Goal: Communication & Community: Answer question/provide support

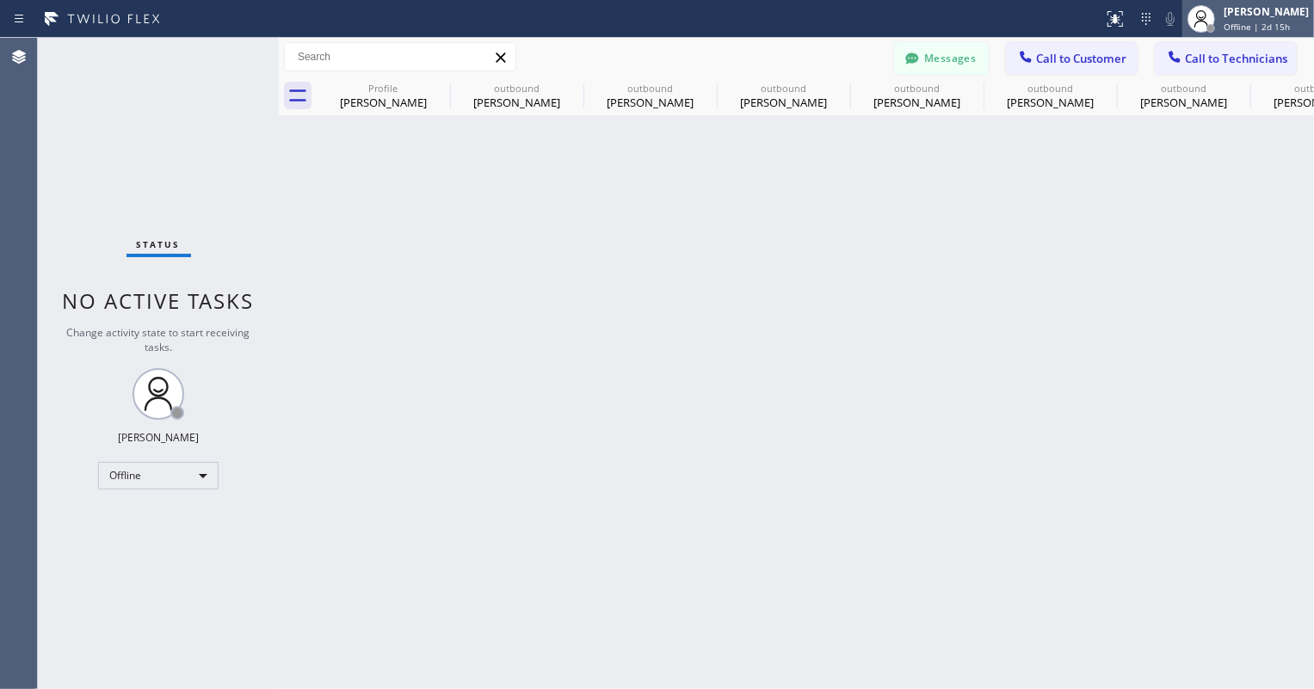
click at [1211, 31] on div at bounding box center [1211, 28] width 12 height 12
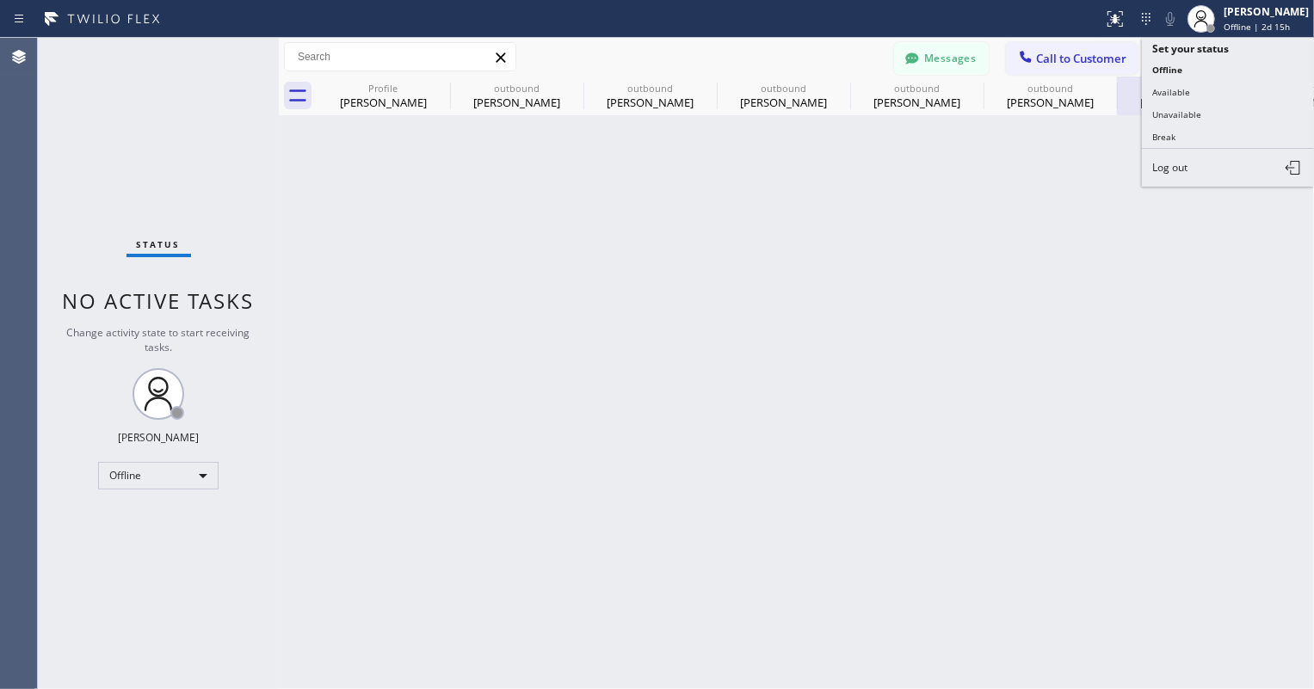
drag, startPoint x: 1196, startPoint y: 108, endPoint x: 1151, endPoint y: 87, distance: 49.3
click at [1196, 108] on button "Unavailable" at bounding box center [1228, 114] width 172 height 22
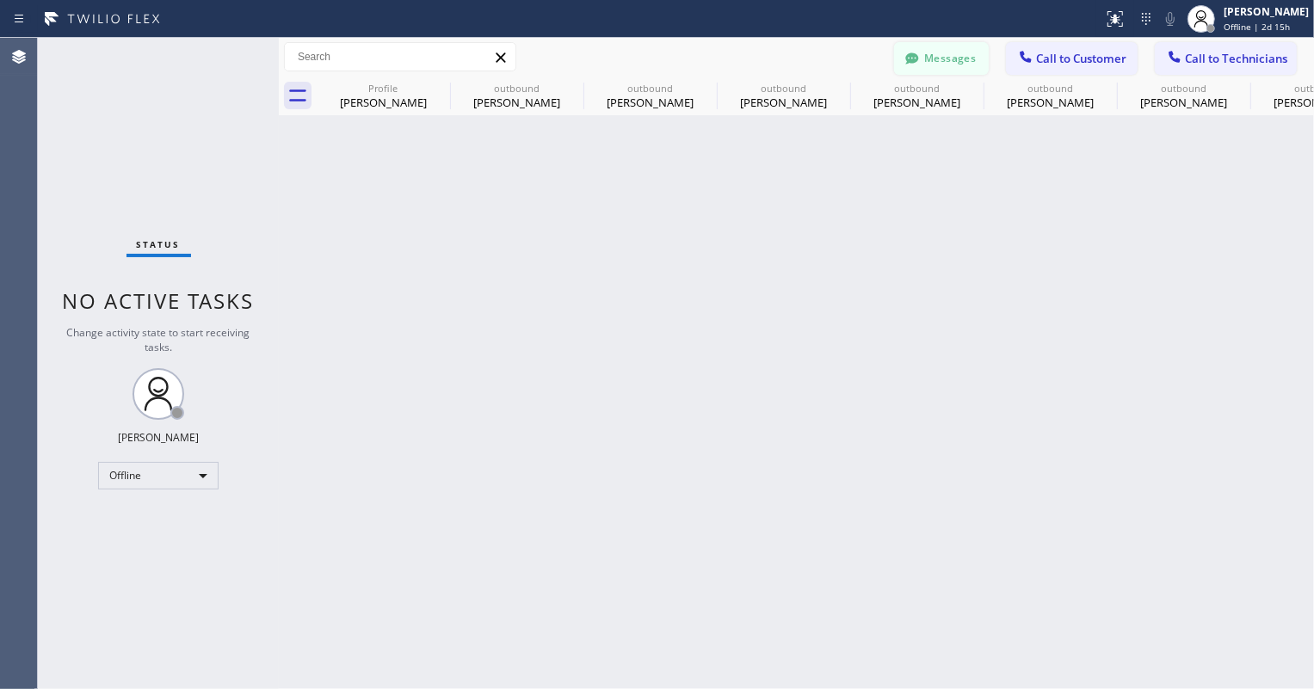
click at [962, 54] on button "Messages" at bounding box center [941, 58] width 95 height 33
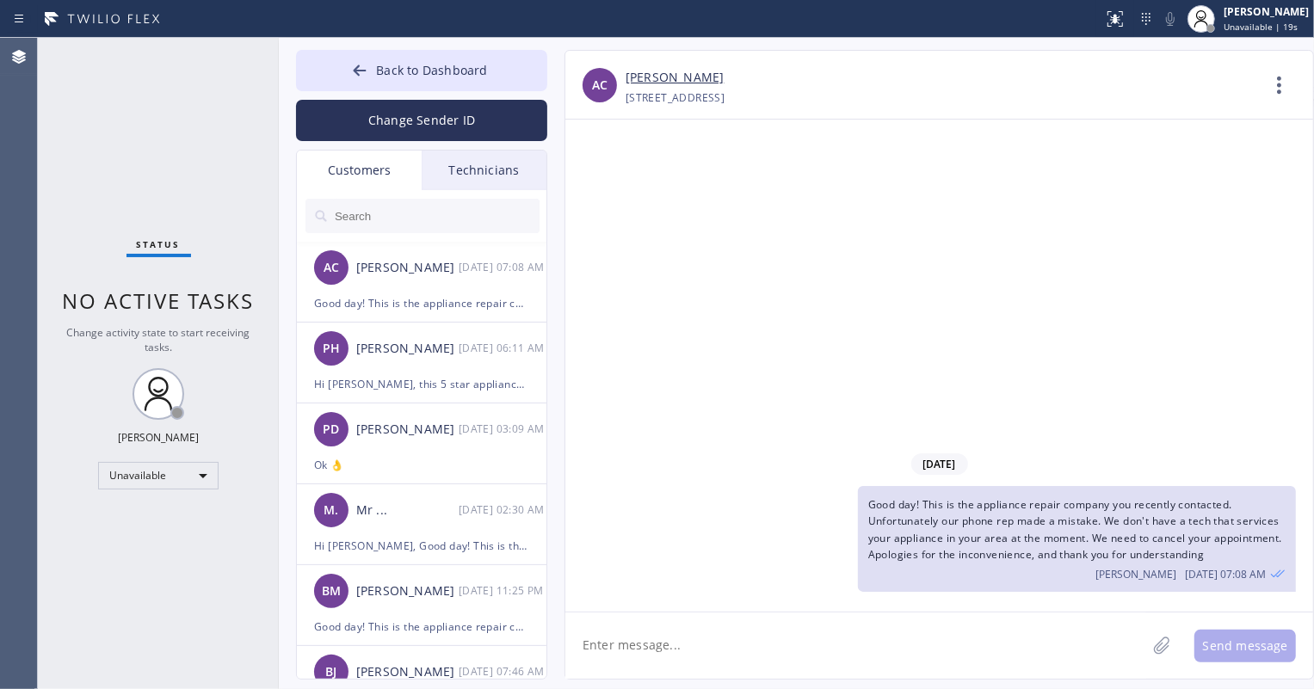
click at [756, 643] on textarea at bounding box center [855, 646] width 581 height 66
drag, startPoint x: 475, startPoint y: 237, endPoint x: 468, endPoint y: 216, distance: 21.8
click at [473, 235] on div at bounding box center [422, 216] width 251 height 52
click at [468, 216] on input "text" at bounding box center [436, 216] width 206 height 34
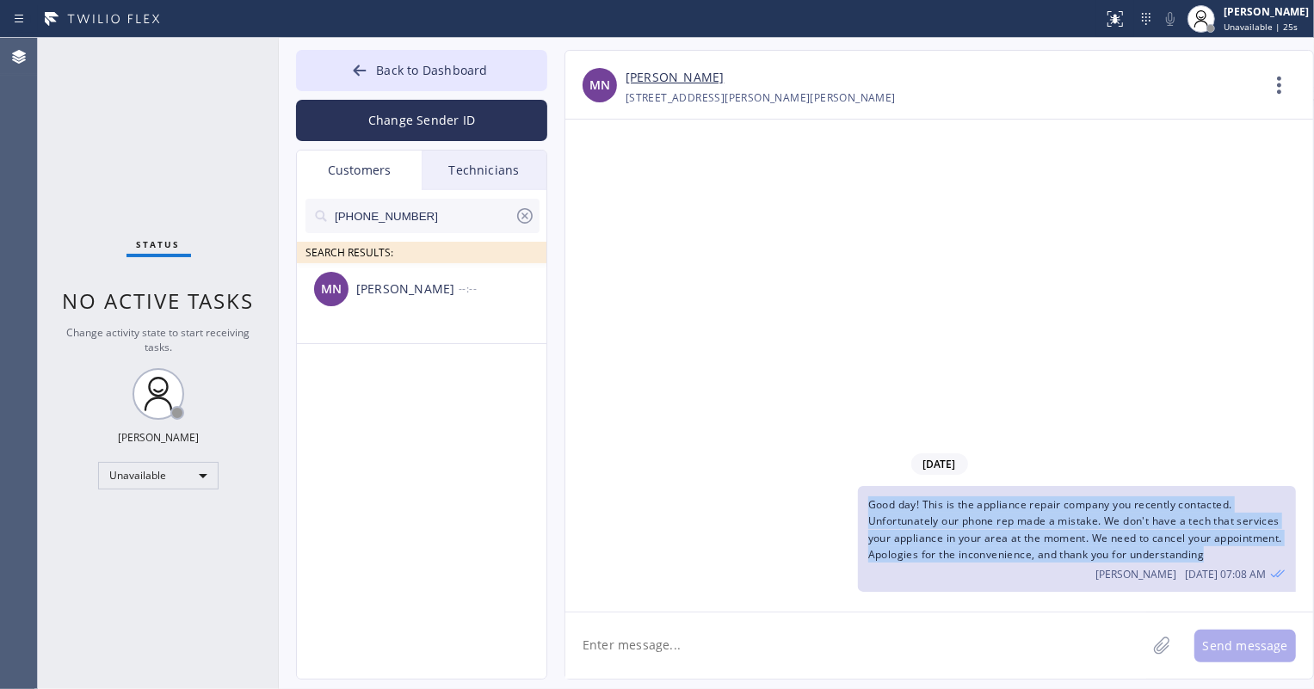
drag, startPoint x: 864, startPoint y: 504, endPoint x: 1279, endPoint y: 555, distance: 418.7
click at [1279, 555] on div "Good day! This is the appliance repair company you recently contacted. Unfortun…" at bounding box center [1077, 539] width 439 height 106
copy span "Good day! This is the appliance repair company you recently contacted. Unfortun…"
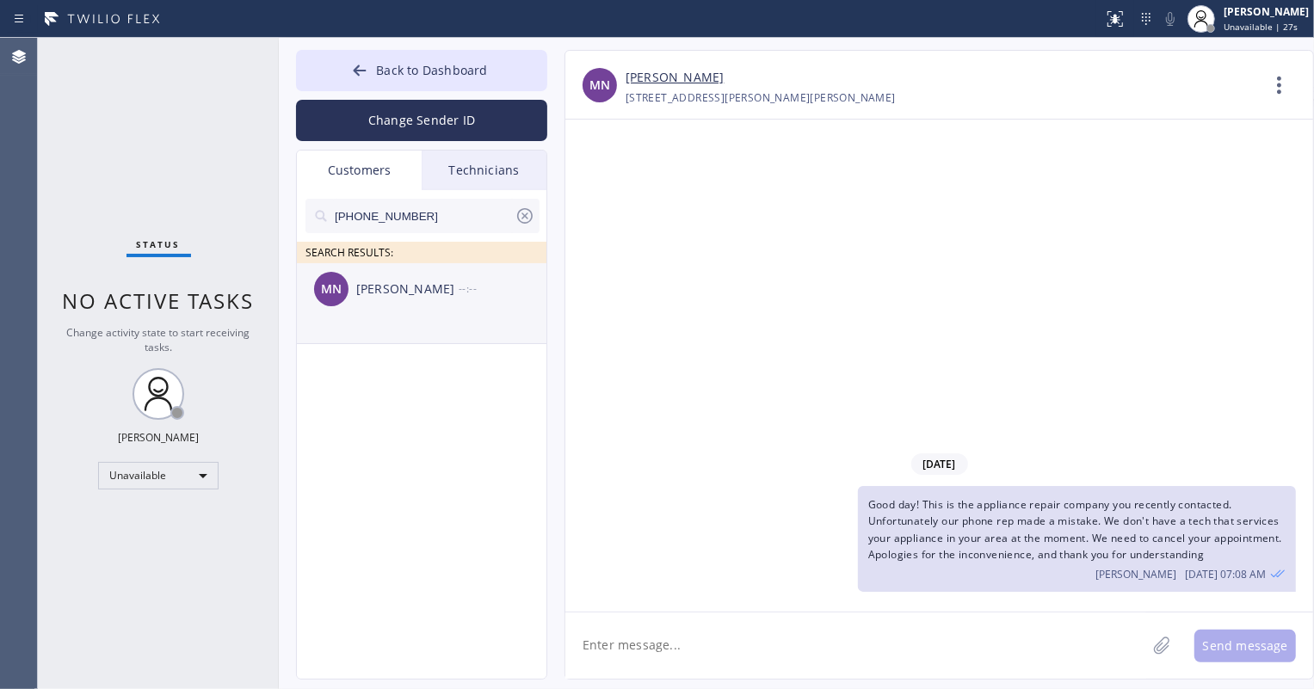
click at [402, 299] on div "MN [PERSON_NAME] --:--" at bounding box center [422, 289] width 251 height 52
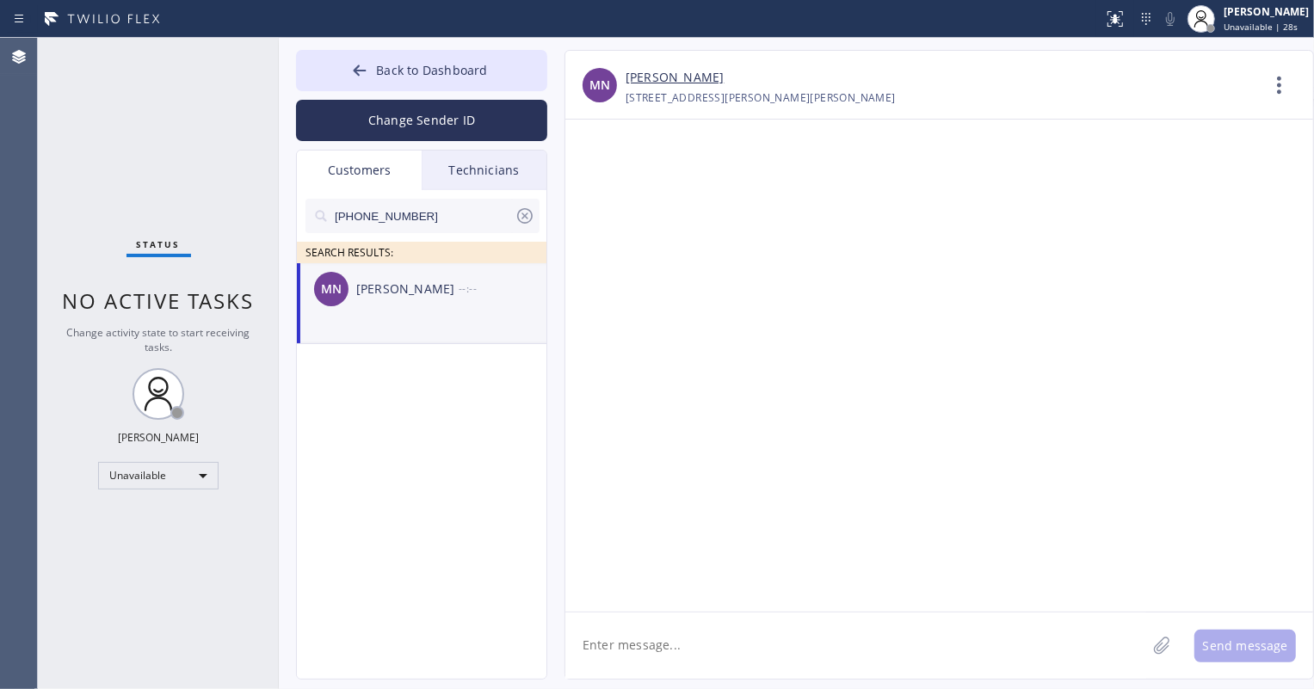
click at [694, 647] on textarea at bounding box center [855, 646] width 581 height 66
paste textarea "Good day! This is the appliance repair company you recently contacted. Unfortun…"
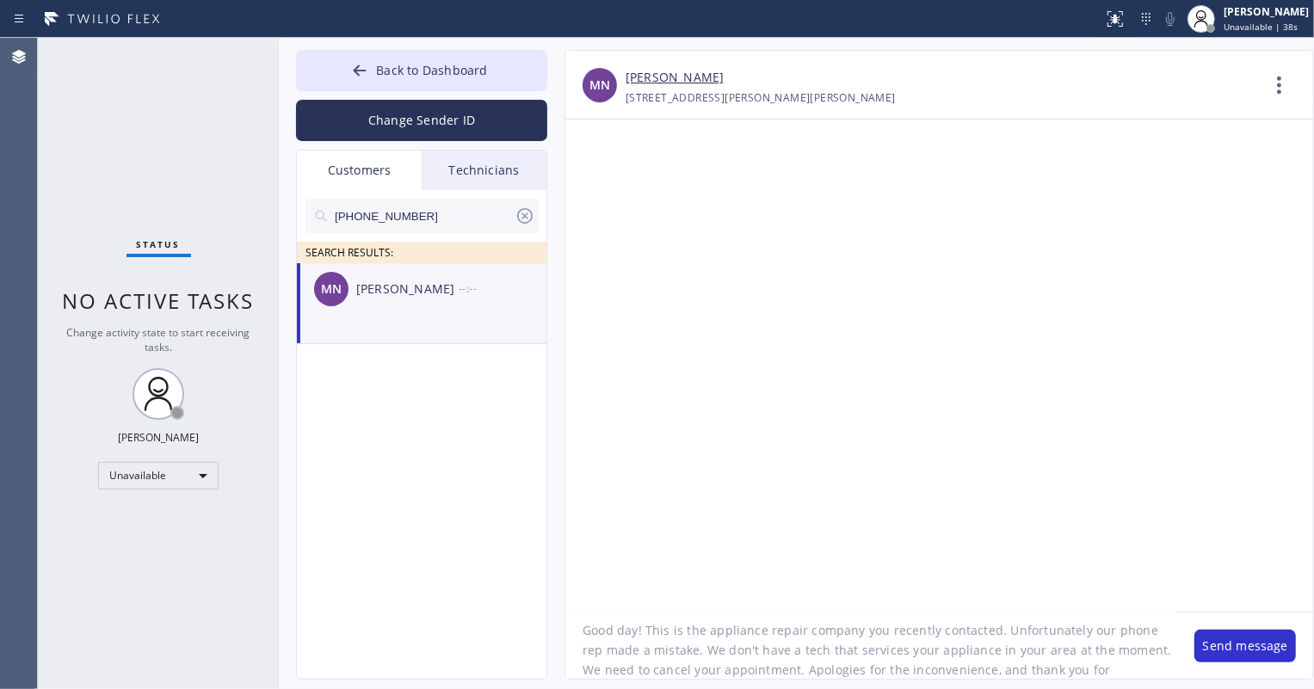
scroll to position [15, 0]
type textarea "Good day! This is the appliance repair company you recently contacted. Unfortun…"
click at [1224, 645] on button "Send message" at bounding box center [1245, 646] width 102 height 33
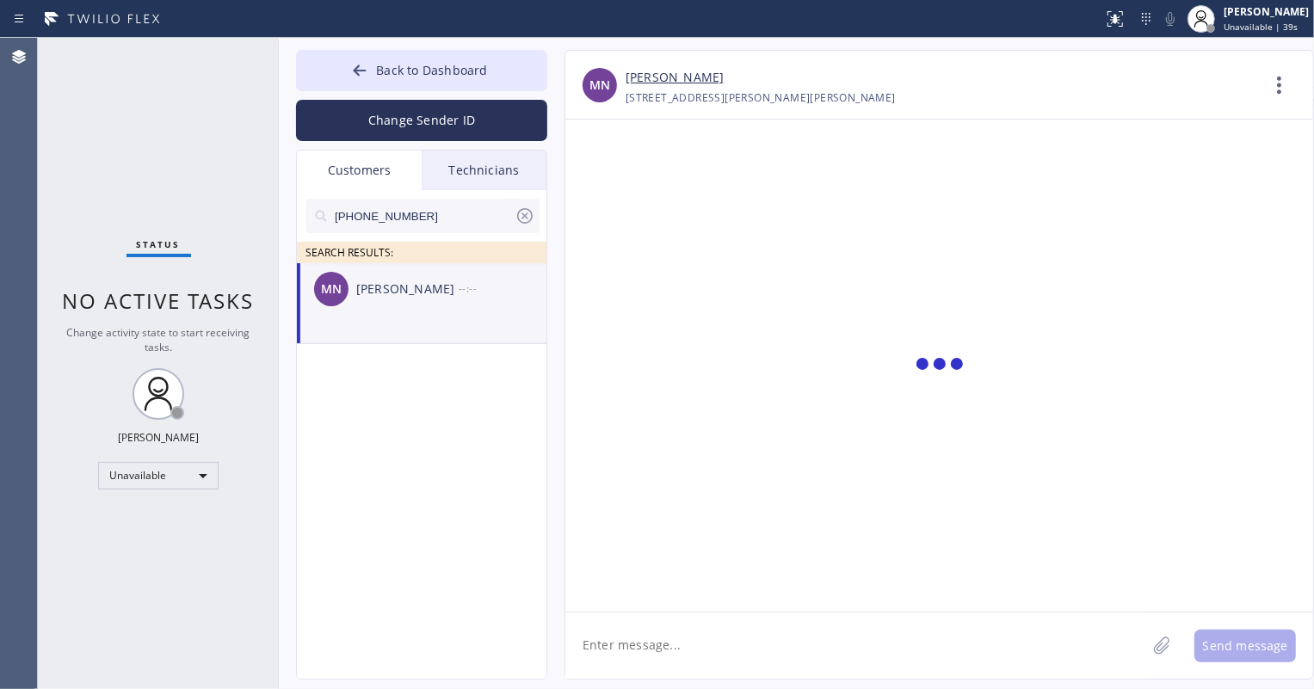
scroll to position [0, 0]
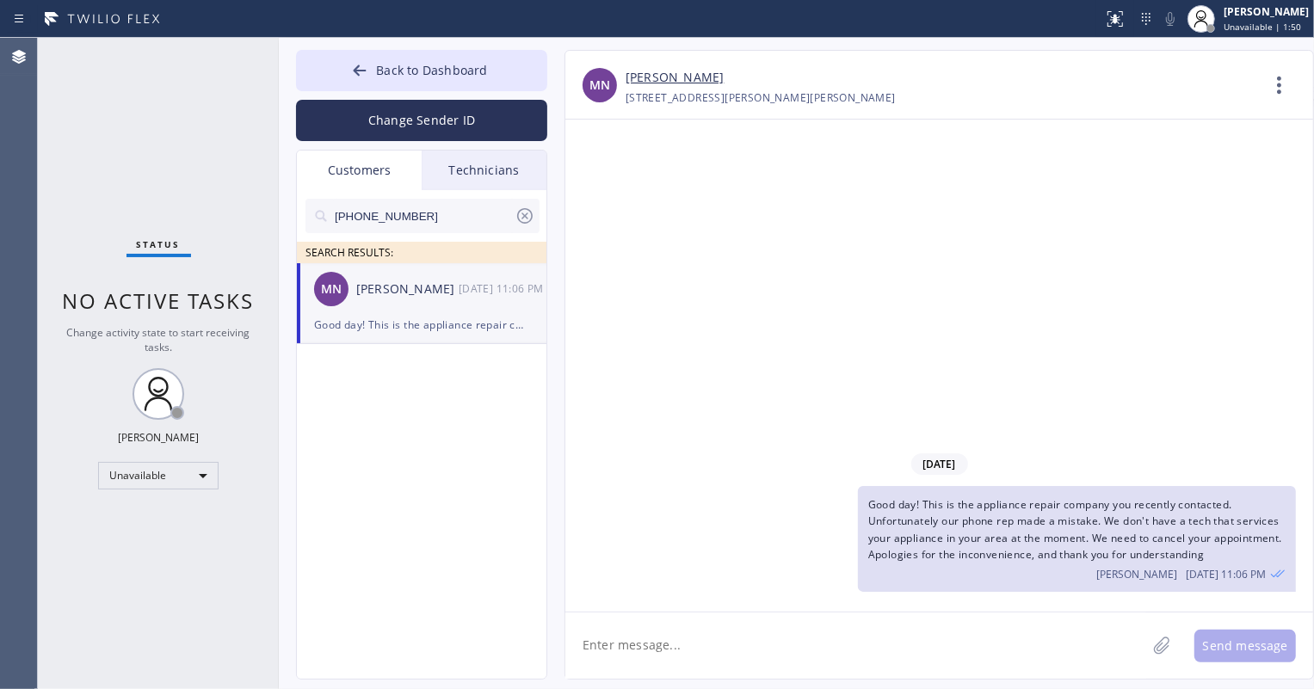
click at [393, 217] on input "[PHONE_NUMBER]" at bounding box center [424, 216] width 182 height 34
paste input "714) 814-2691"
type input "[PHONE_NUMBER]"
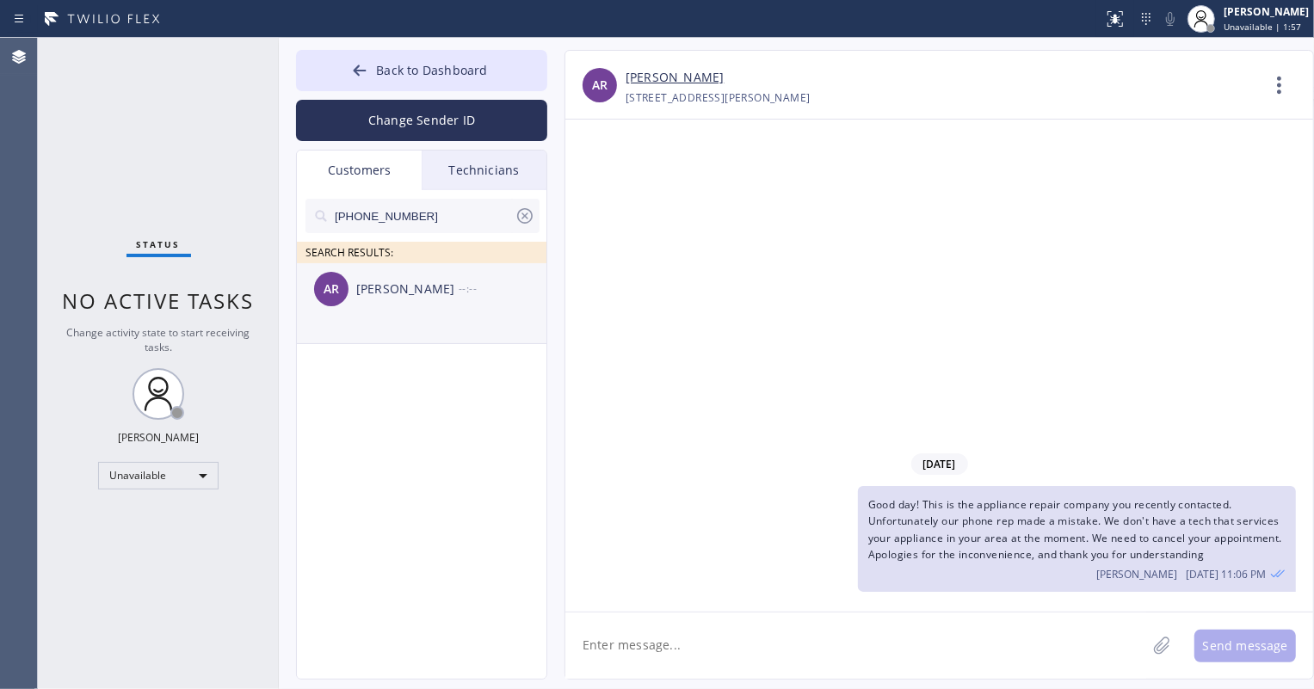
click at [498, 323] on li "AR [PERSON_NAME] --:--" at bounding box center [422, 303] width 251 height 81
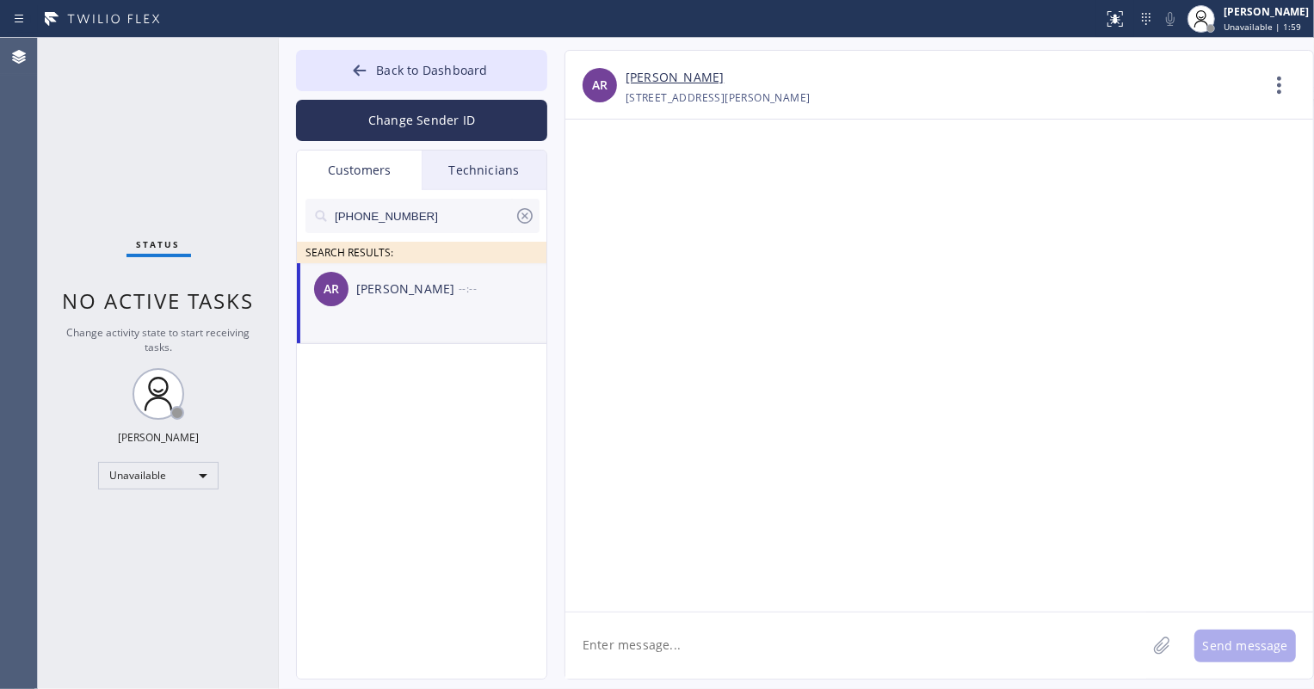
click at [847, 650] on textarea at bounding box center [855, 646] width 581 height 66
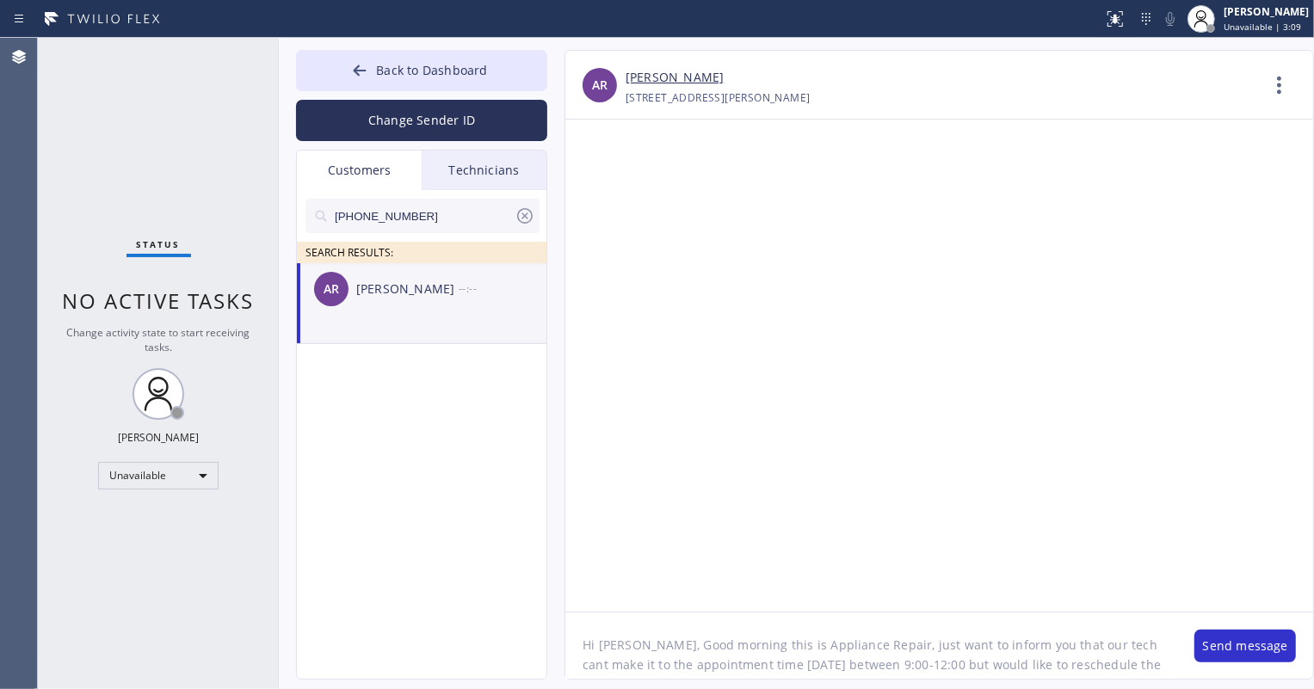
scroll to position [15, 0]
type textarea "Hi [PERSON_NAME], Good morning this is Appliance Repair, just want to inform yo…"
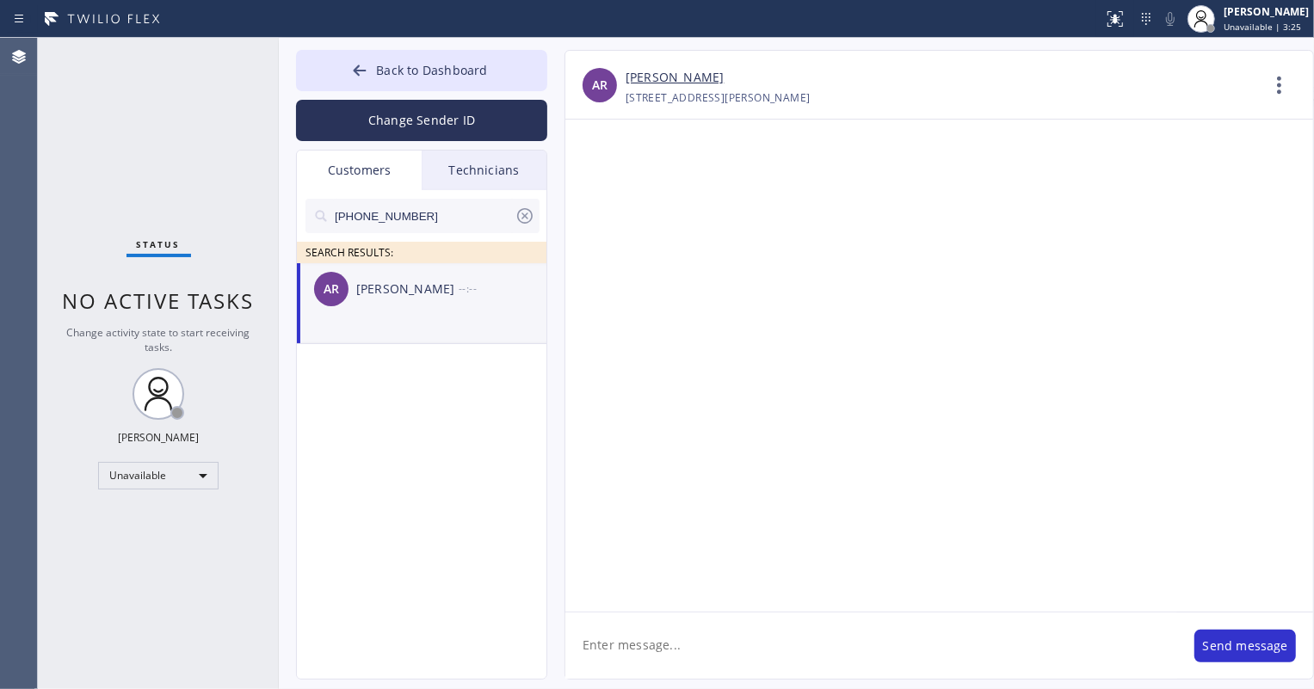
scroll to position [0, 0]
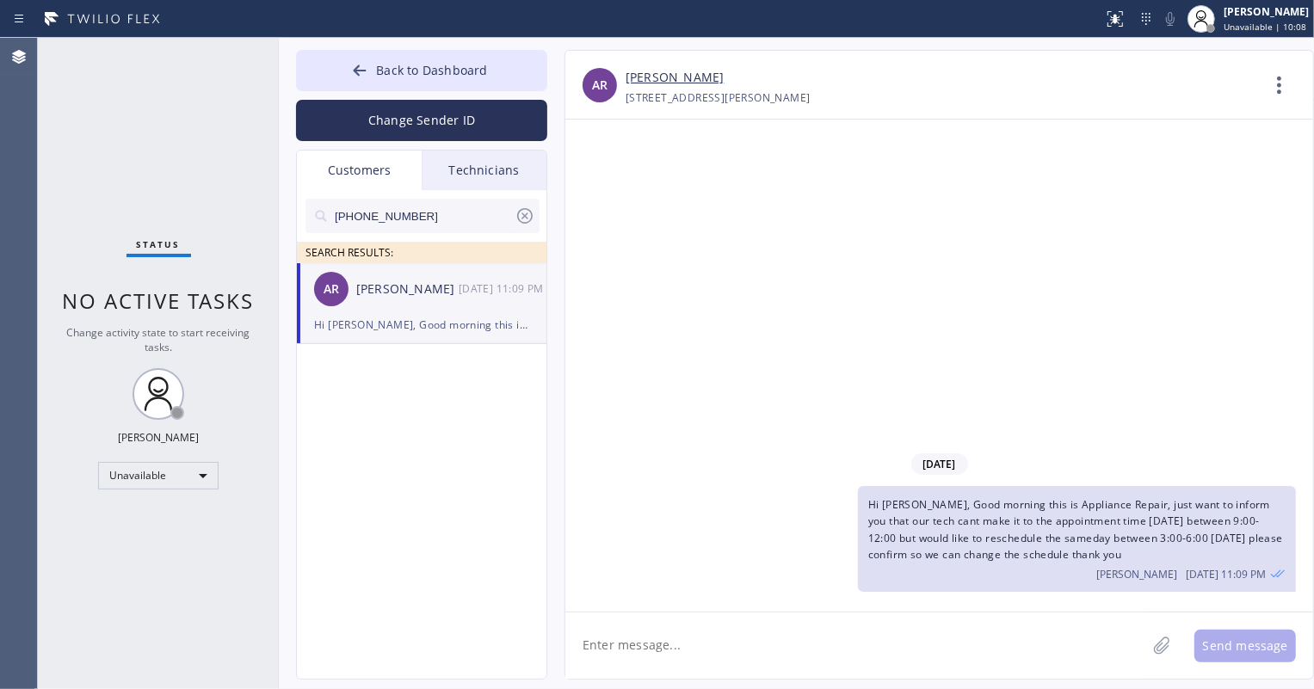
click at [530, 214] on icon at bounding box center [525, 216] width 21 height 21
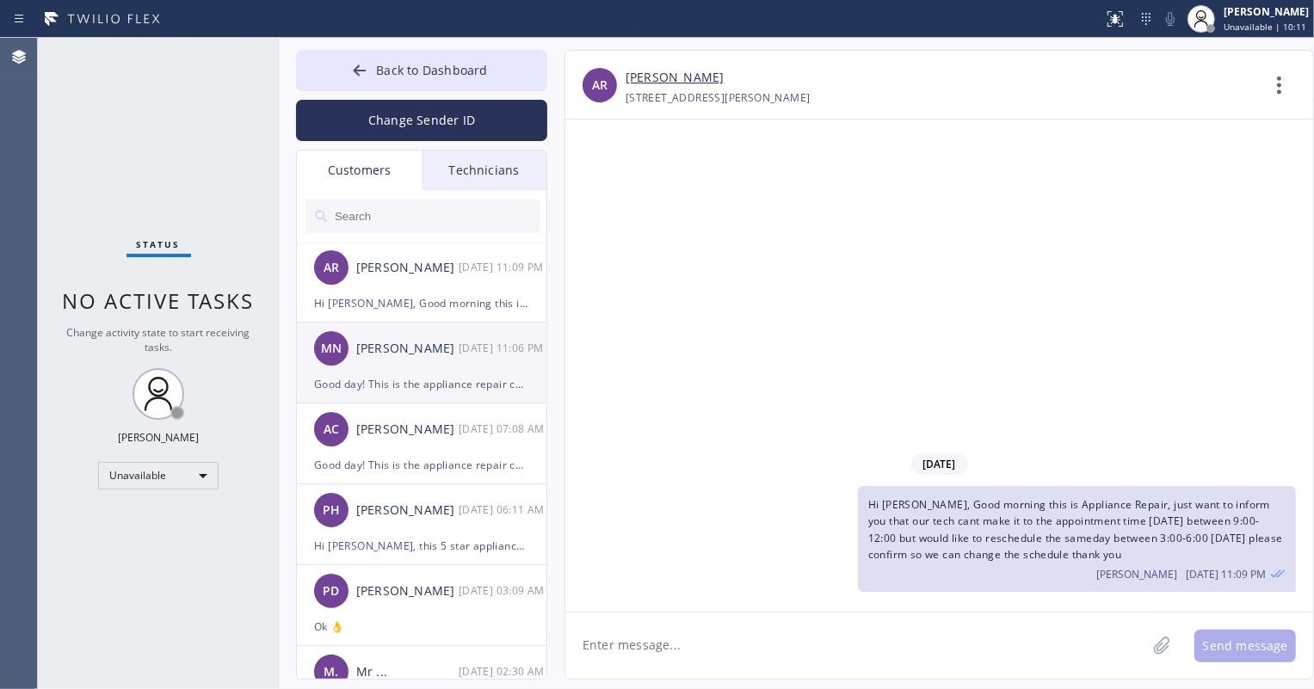
click at [425, 382] on div "Good day! This is the appliance repair company you recently contacted. Unfortun…" at bounding box center [421, 384] width 215 height 20
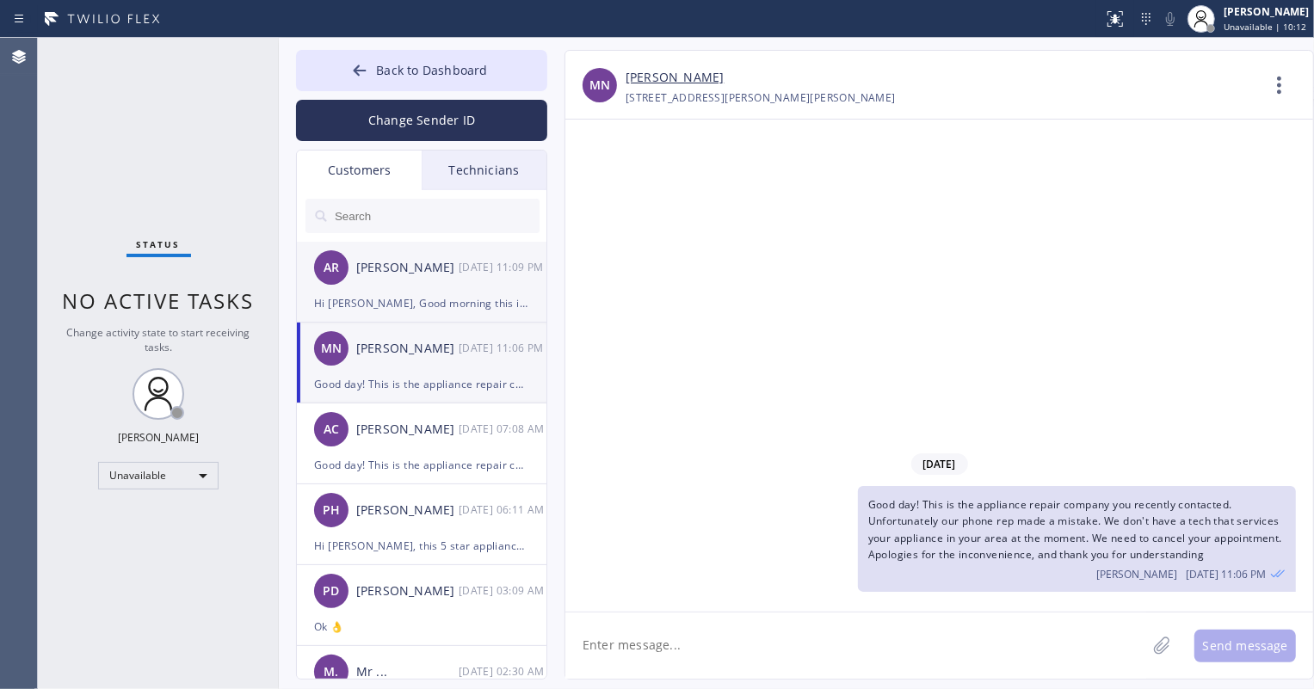
click at [467, 306] on div "Hi [PERSON_NAME], Good morning this is Appliance Repair, just want to inform yo…" at bounding box center [421, 303] width 215 height 20
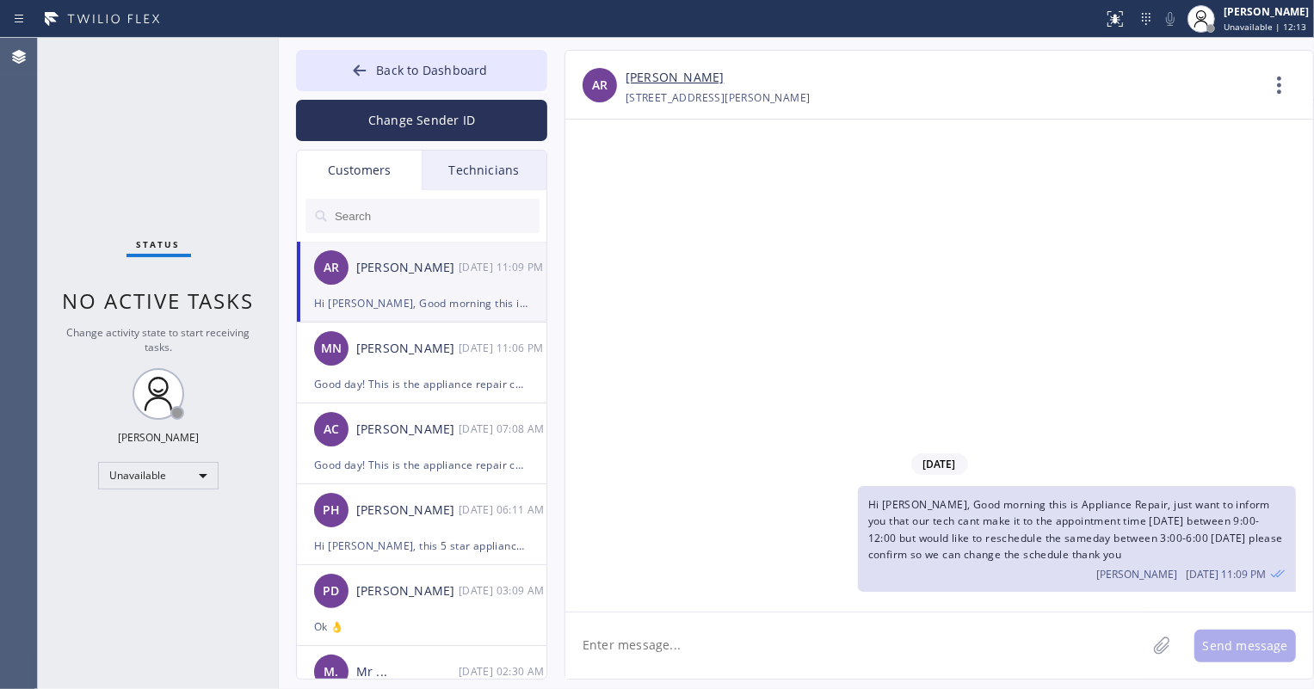
click at [473, 172] on div "Technicians" at bounding box center [484, 171] width 125 height 40
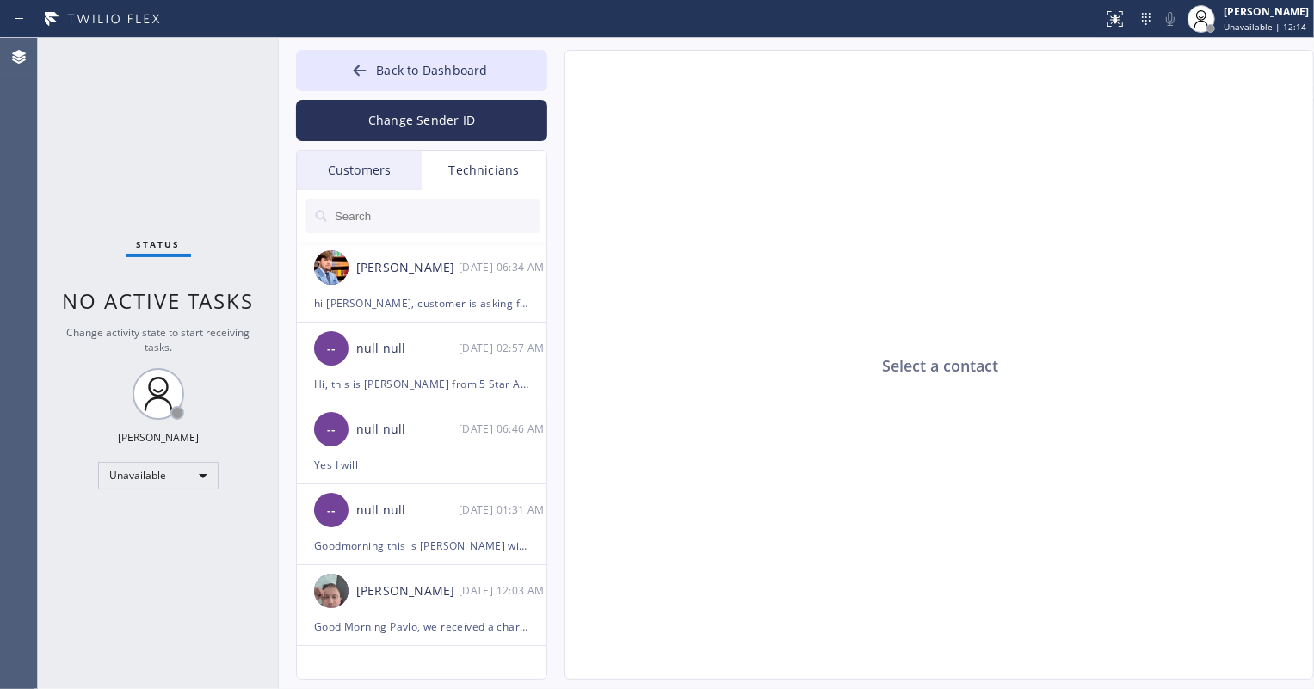
click at [378, 168] on div "Customers" at bounding box center [359, 171] width 125 height 40
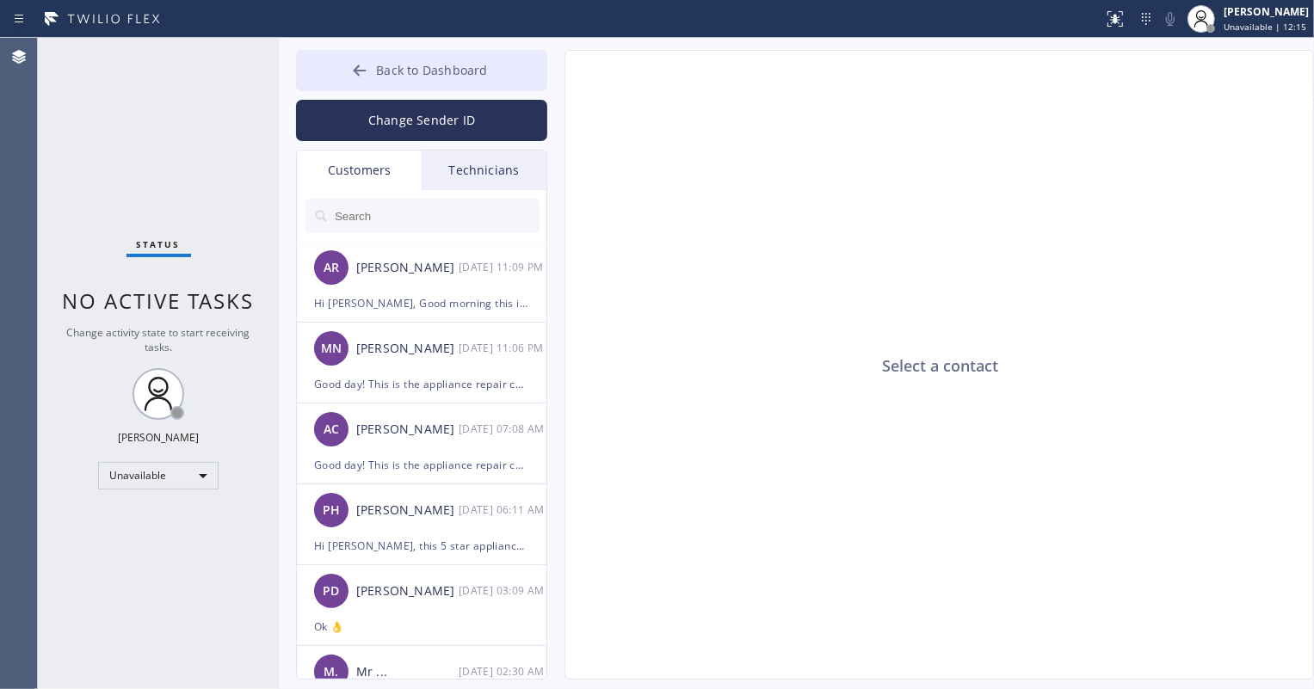
click at [412, 74] on span "Back to Dashboard" at bounding box center [431, 70] width 111 height 16
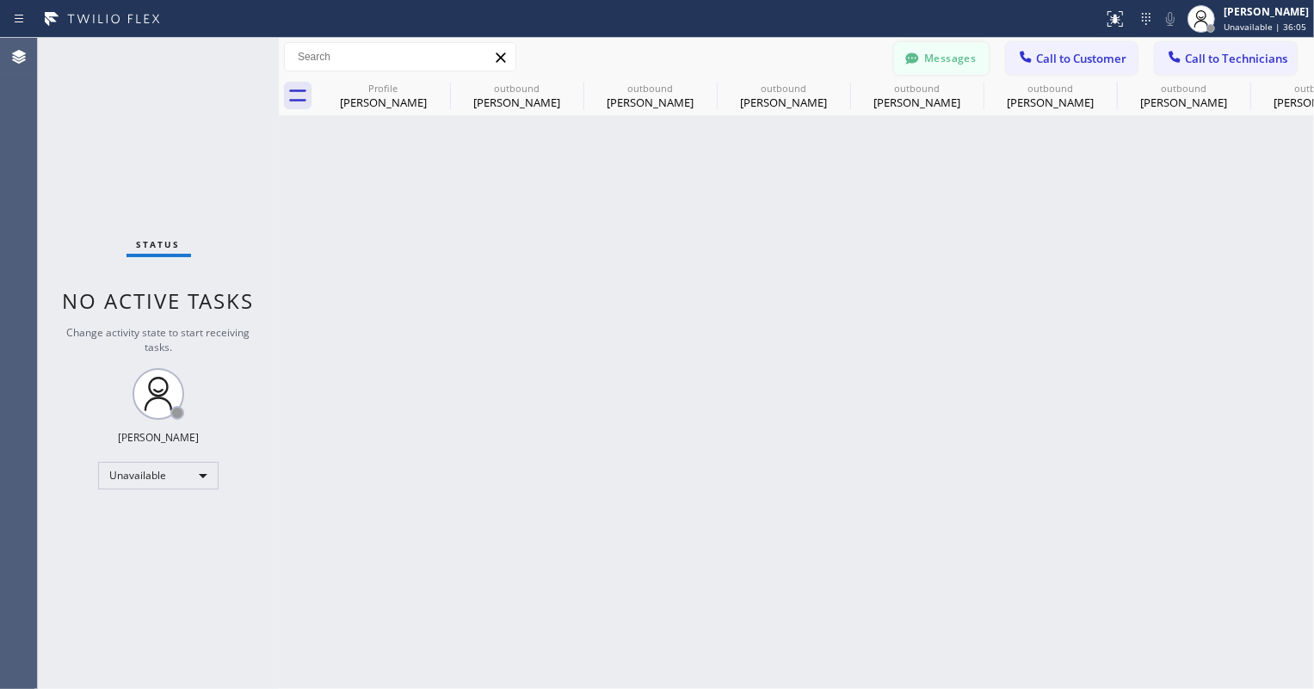
click at [951, 65] on button "Messages" at bounding box center [941, 58] width 95 height 33
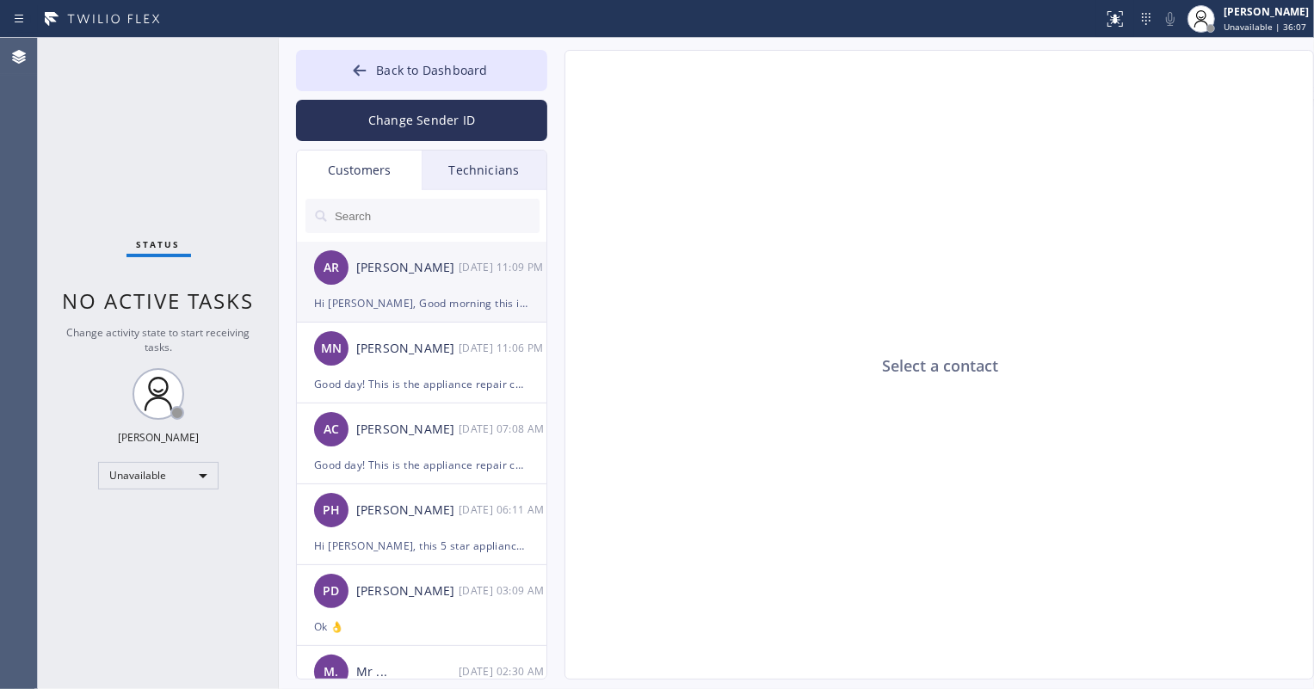
click at [430, 301] on div "Hi [PERSON_NAME], Good morning this is Appliance Repair, just want to inform yo…" at bounding box center [421, 303] width 215 height 20
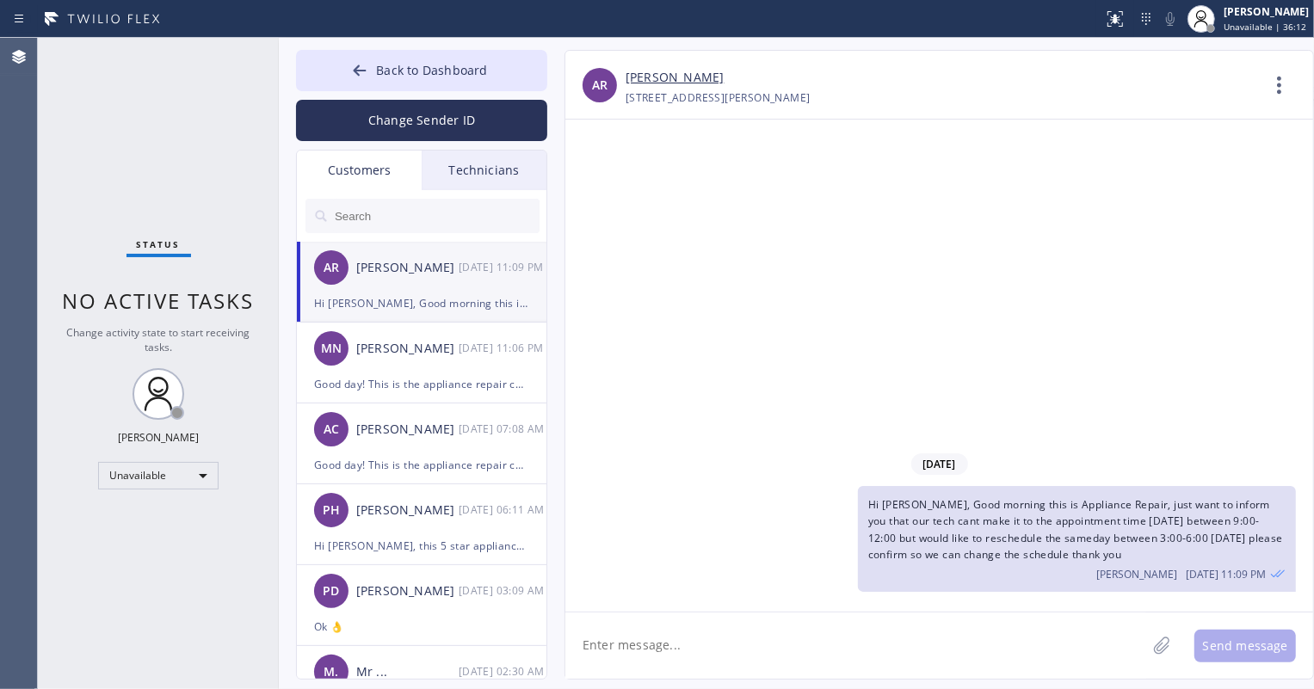
click at [670, 76] on link "[PERSON_NAME]" at bounding box center [675, 78] width 98 height 20
click at [421, 65] on span "Back to Dashboard" at bounding box center [431, 70] width 111 height 16
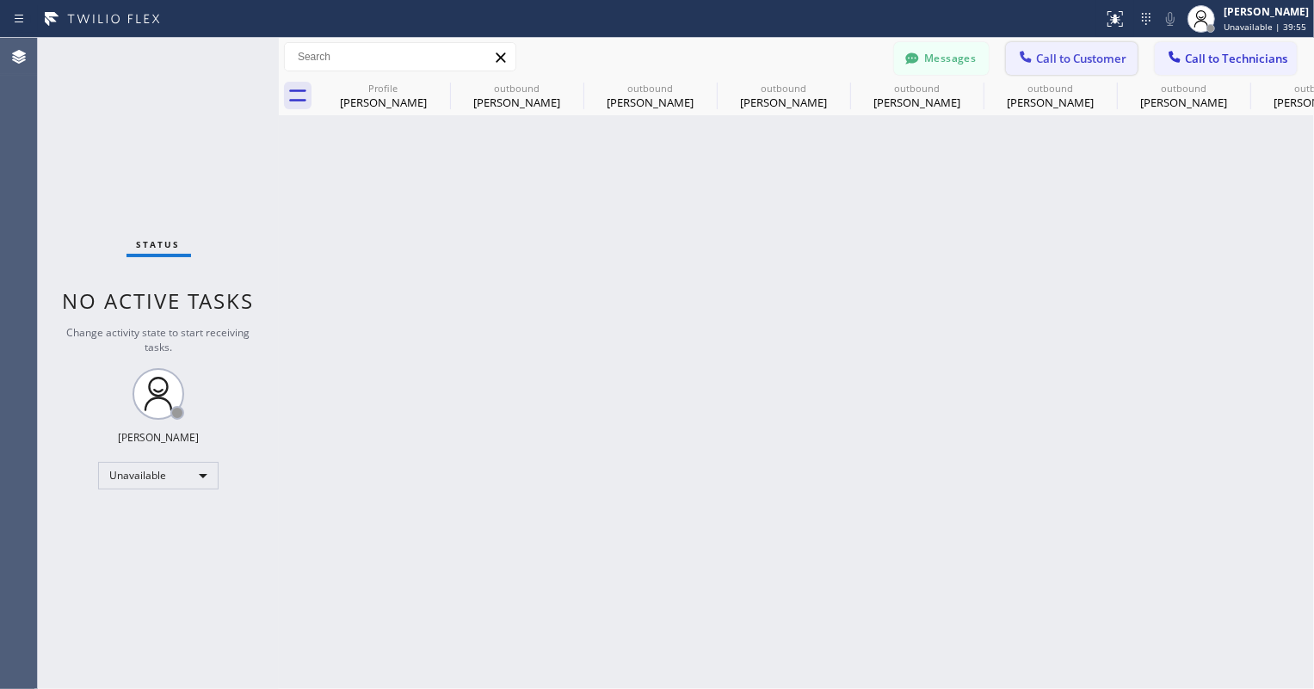
click at [1035, 54] on div at bounding box center [1025, 58] width 21 height 21
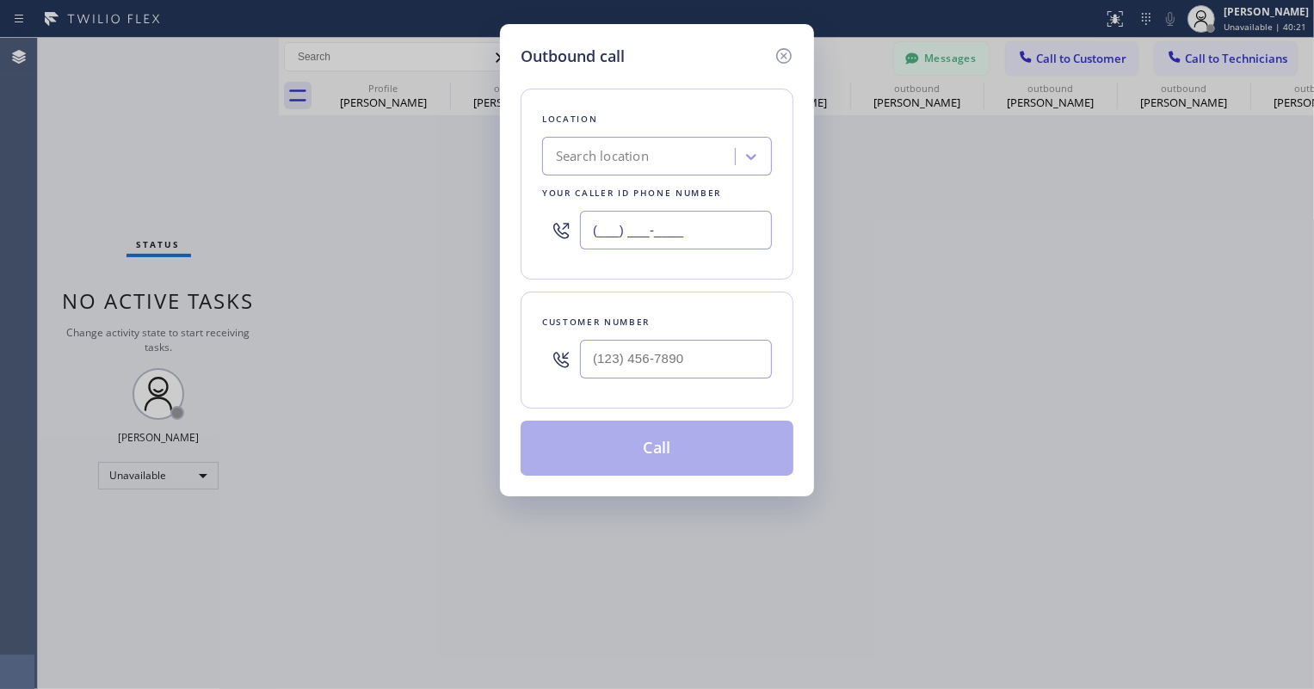
click at [617, 241] on input "(___) ___-____" at bounding box center [676, 230] width 192 height 39
paste input "833) 692-2271"
type input "[PHONE_NUMBER]"
click at [608, 342] on input "(___) ___-____" at bounding box center [676, 359] width 192 height 39
paste input "714) 814-2691"
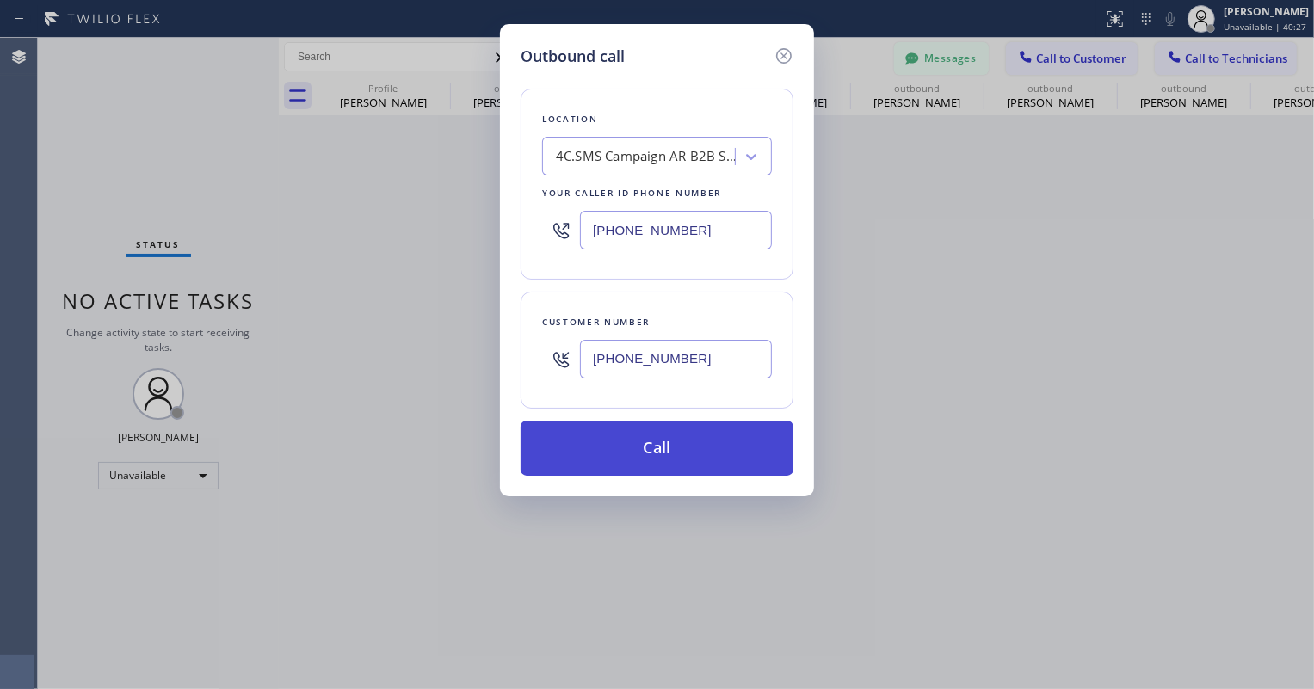
type input "[PHONE_NUMBER]"
click at [650, 459] on button "Call" at bounding box center [657, 448] width 273 height 55
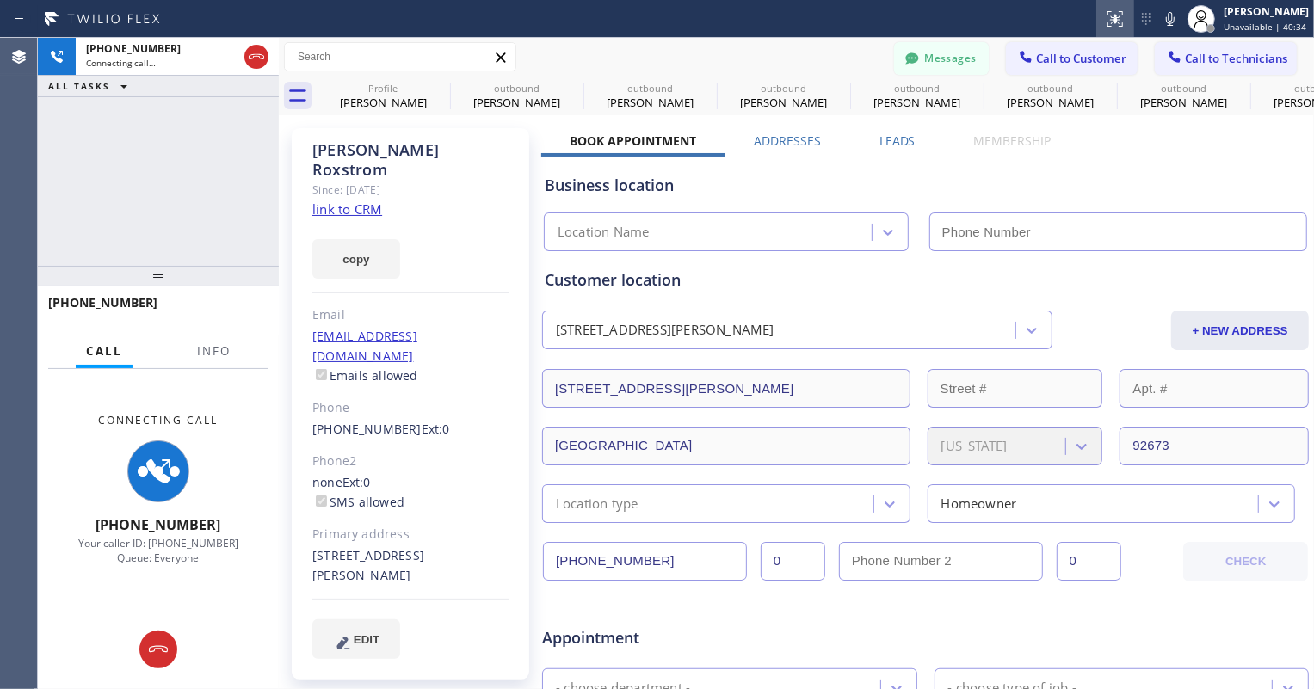
type input "[PHONE_NUMBER]"
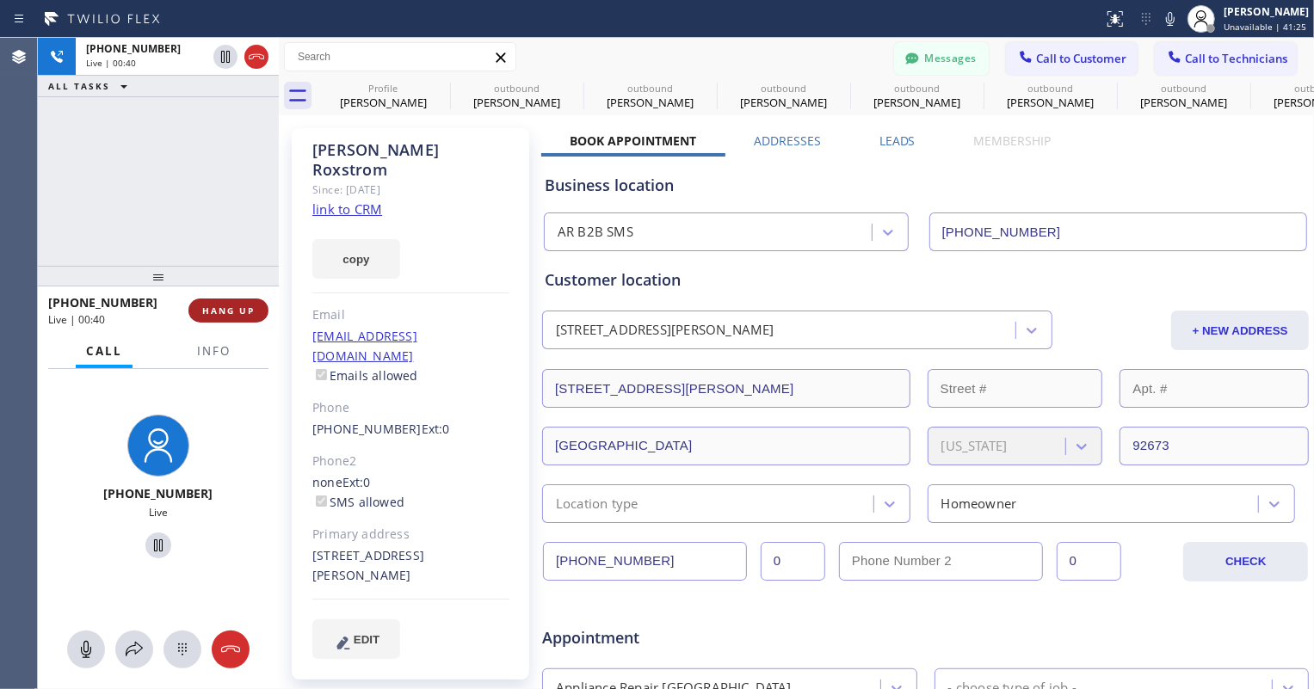
click at [244, 310] on span "HANG UP" at bounding box center [228, 311] width 52 height 12
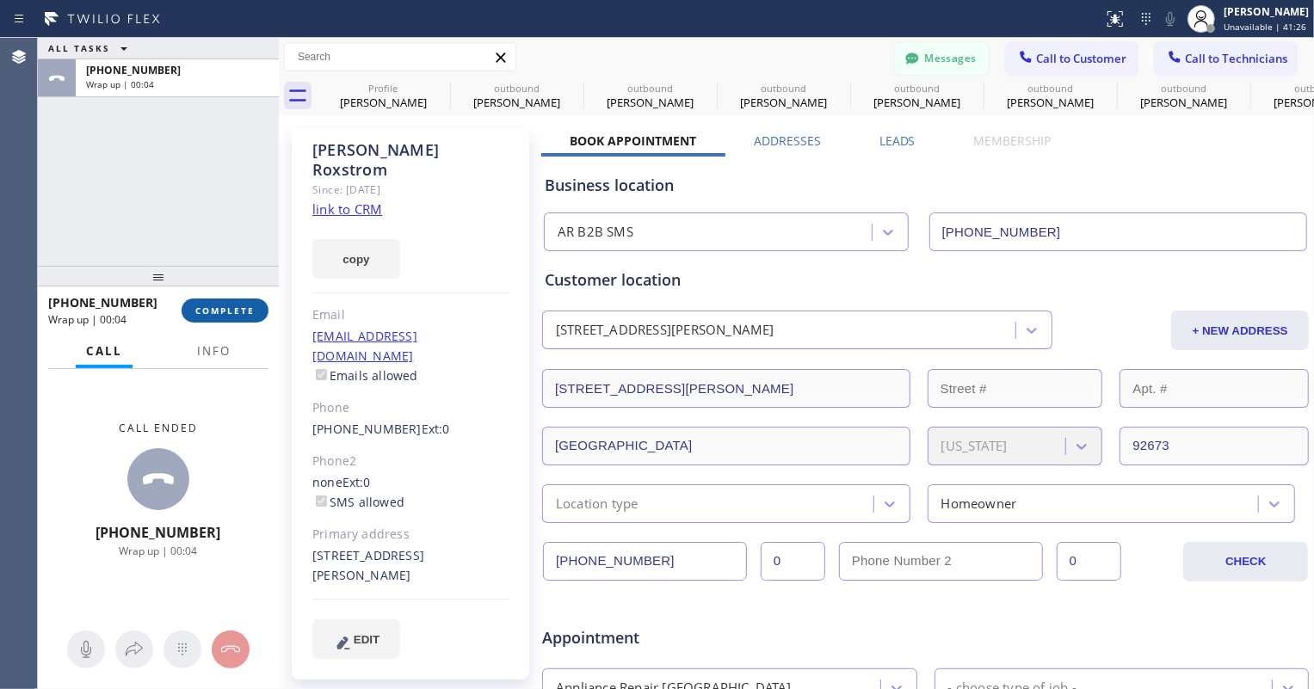
click at [226, 318] on button "COMPLETE" at bounding box center [225, 311] width 87 height 24
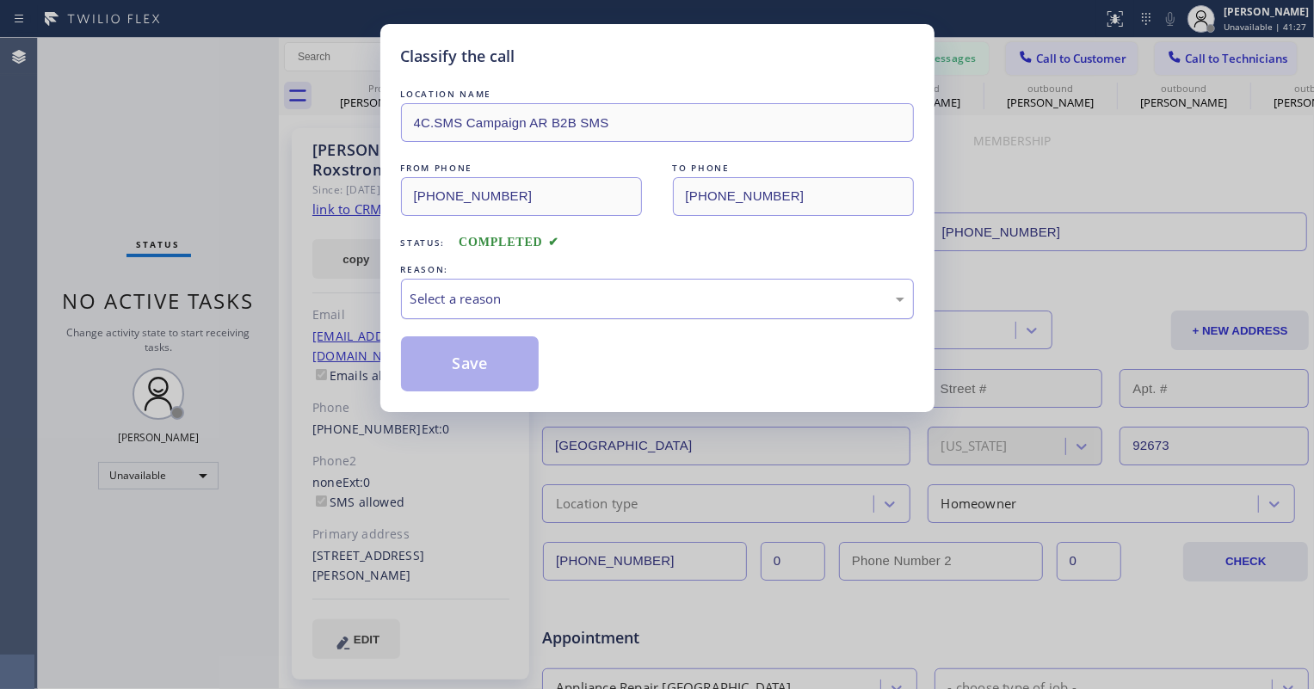
click at [502, 304] on div "Select a reason" at bounding box center [657, 299] width 494 height 20
click at [447, 375] on button "Save" at bounding box center [470, 363] width 139 height 55
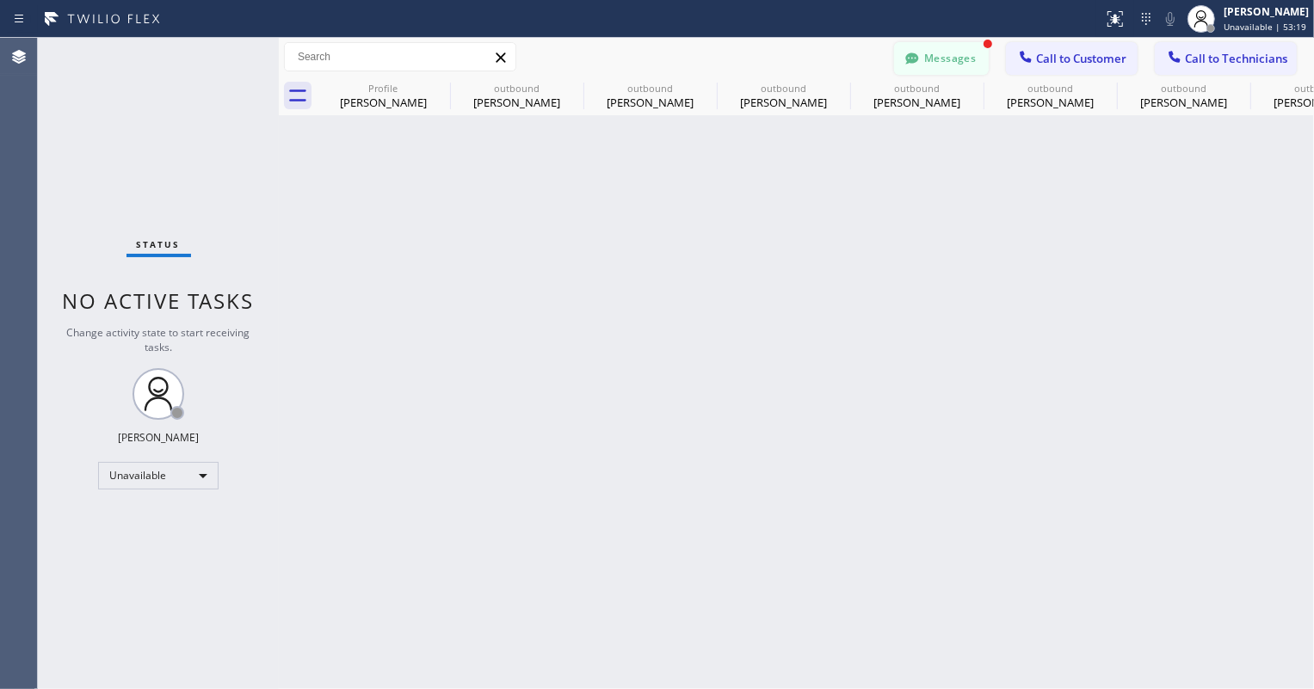
click at [943, 52] on button "Messages" at bounding box center [941, 58] width 95 height 33
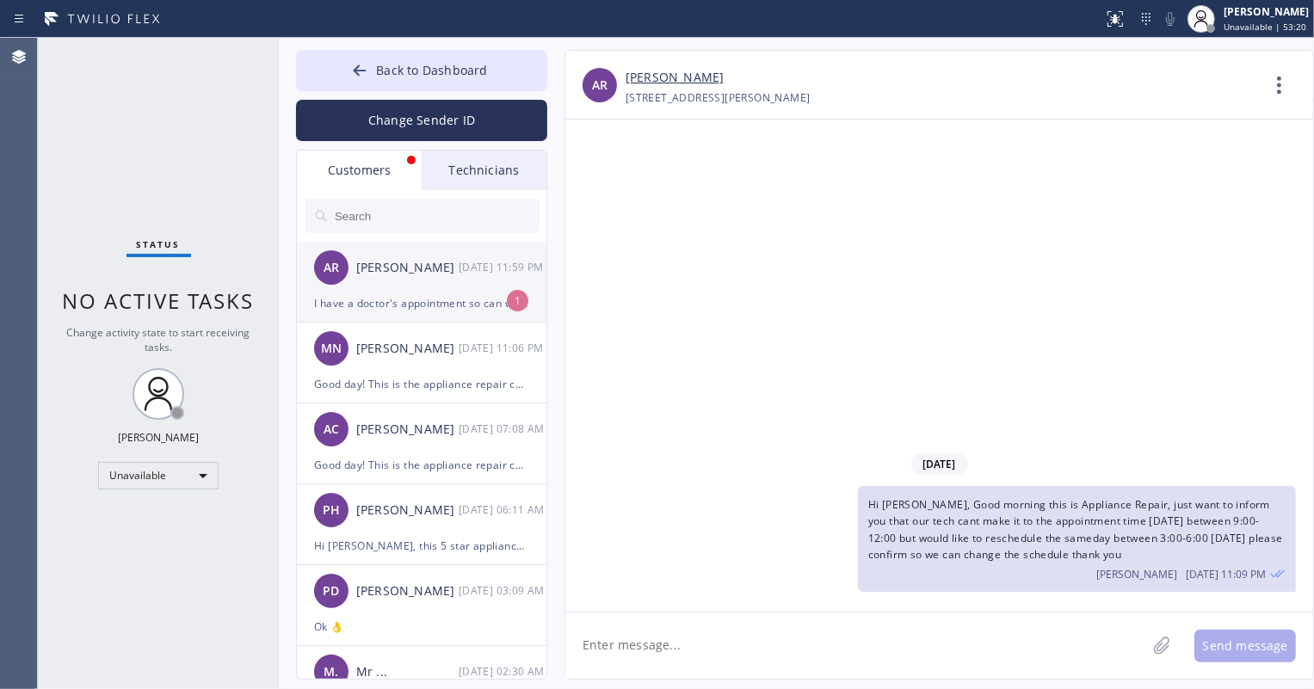
click at [428, 288] on div "AR [PERSON_NAME] [DATE] 11:59 PM" at bounding box center [422, 268] width 251 height 52
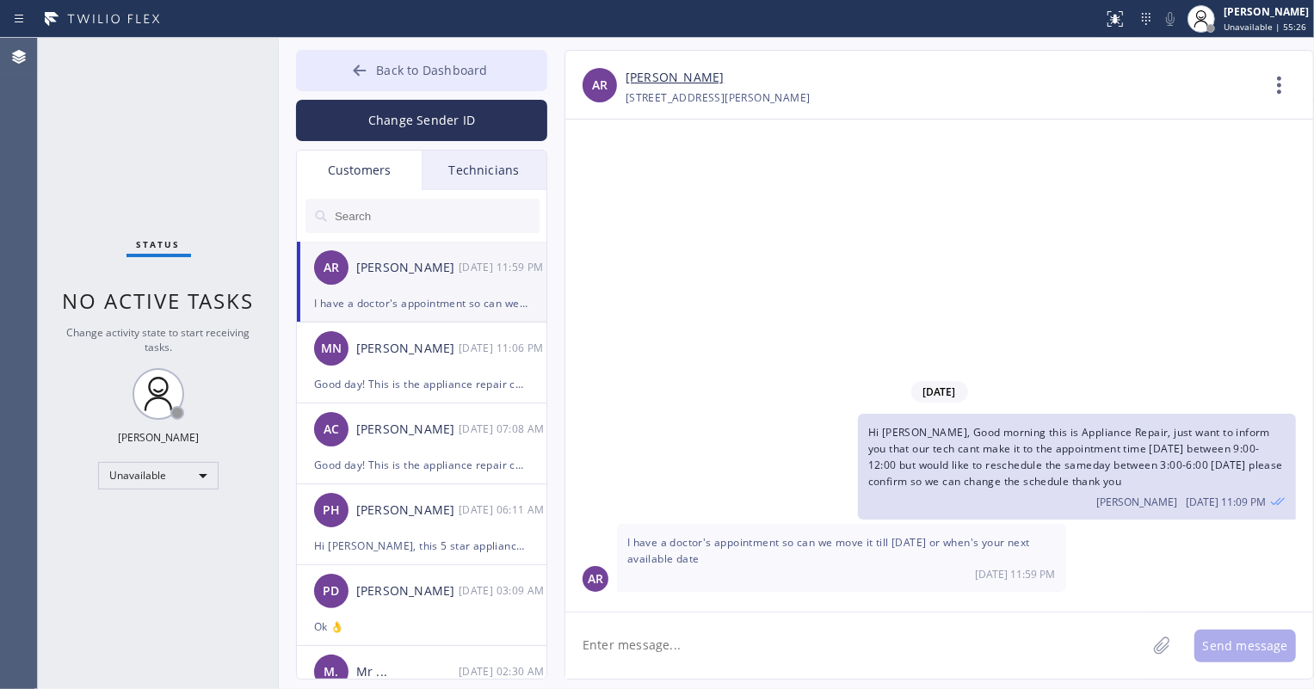
click at [419, 77] on span "Back to Dashboard" at bounding box center [431, 70] width 111 height 16
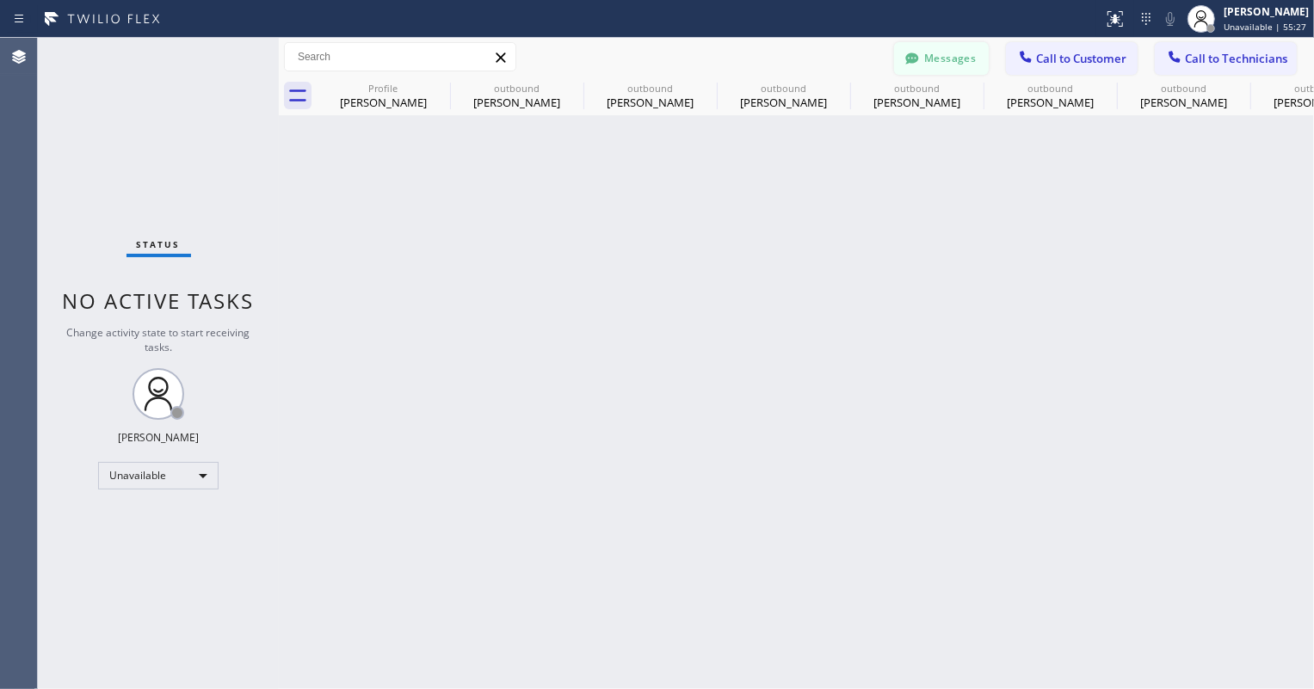
click at [937, 68] on button "Messages" at bounding box center [941, 58] width 95 height 33
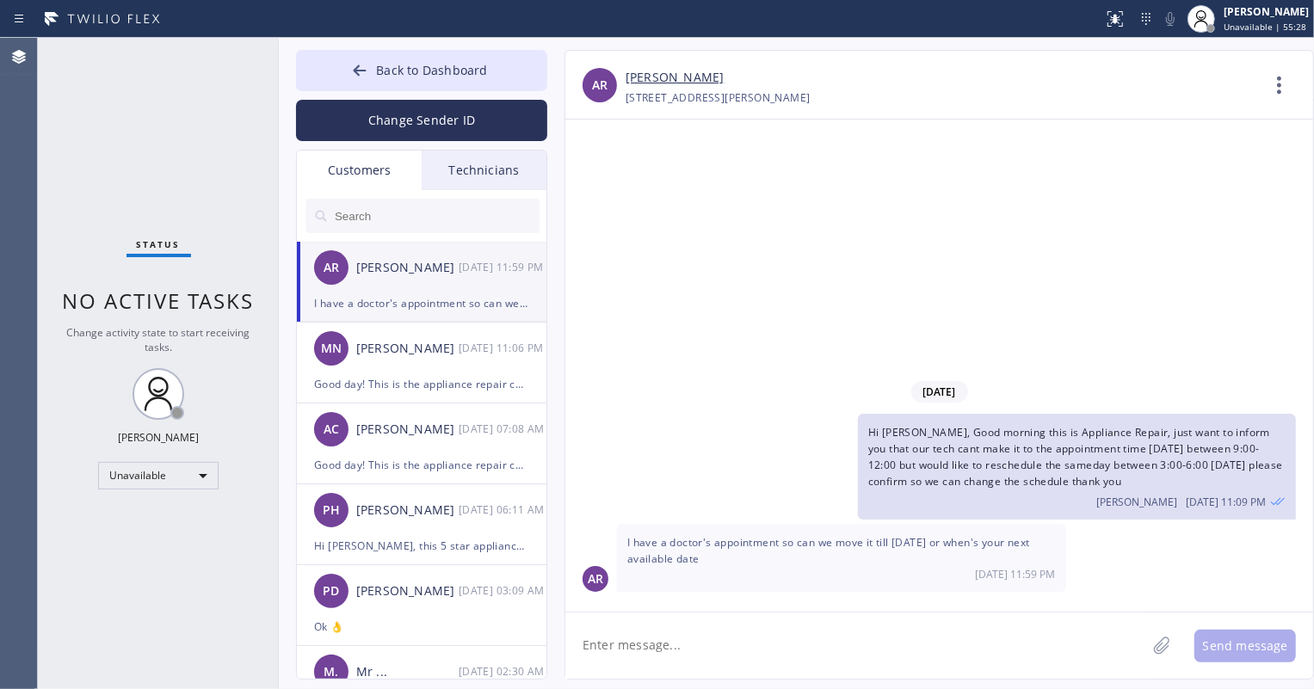
click at [421, 207] on input "text" at bounding box center [436, 216] width 206 height 34
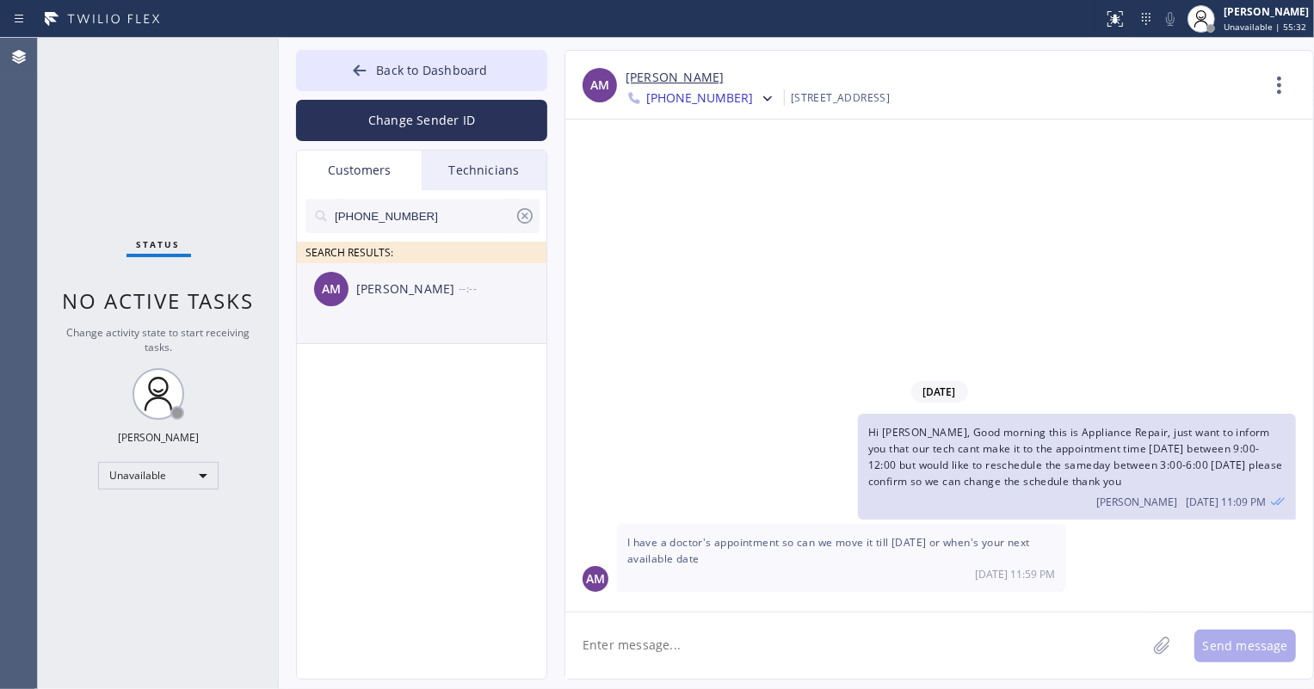
click at [425, 293] on div "[PERSON_NAME]" at bounding box center [407, 290] width 102 height 20
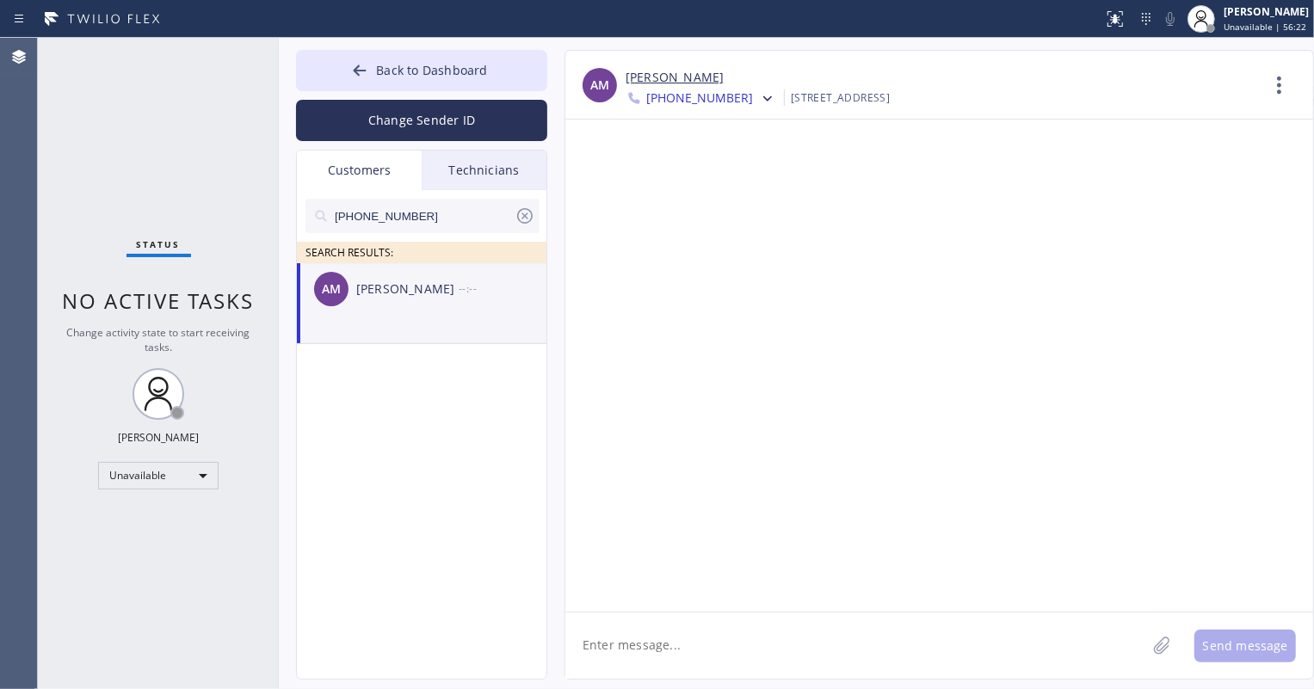
click at [737, 662] on textarea at bounding box center [855, 646] width 581 height 66
paste textarea "Good day! This is the appliance repair company you recently contacted. Unfortun…"
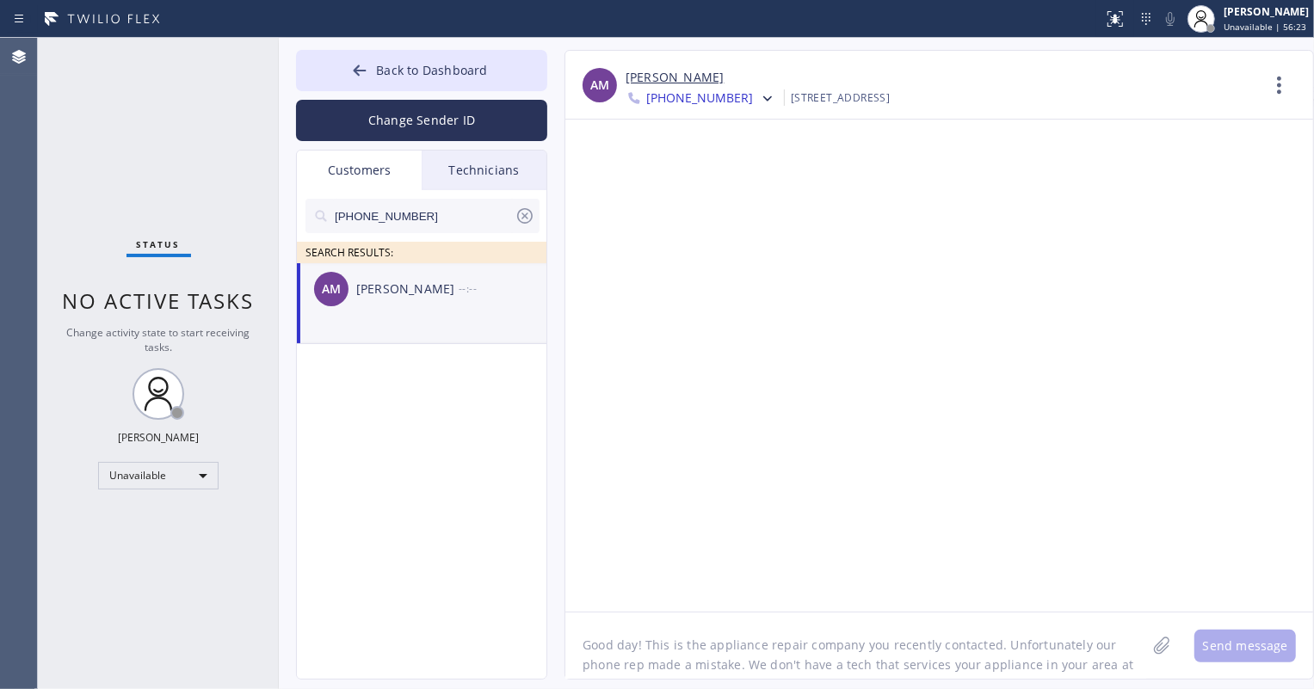
scroll to position [15, 0]
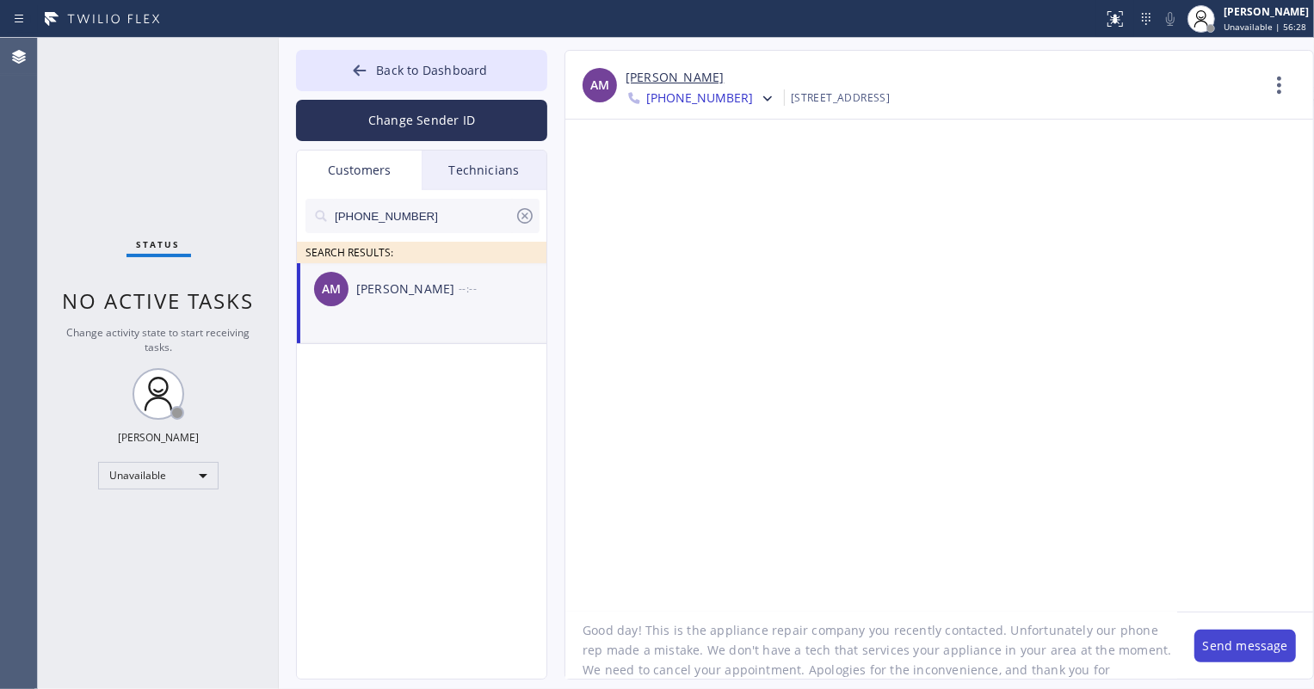
type textarea "Good day! This is the appliance repair company you recently contacted. Unfortun…"
click at [1238, 642] on button "Send message" at bounding box center [1245, 646] width 102 height 33
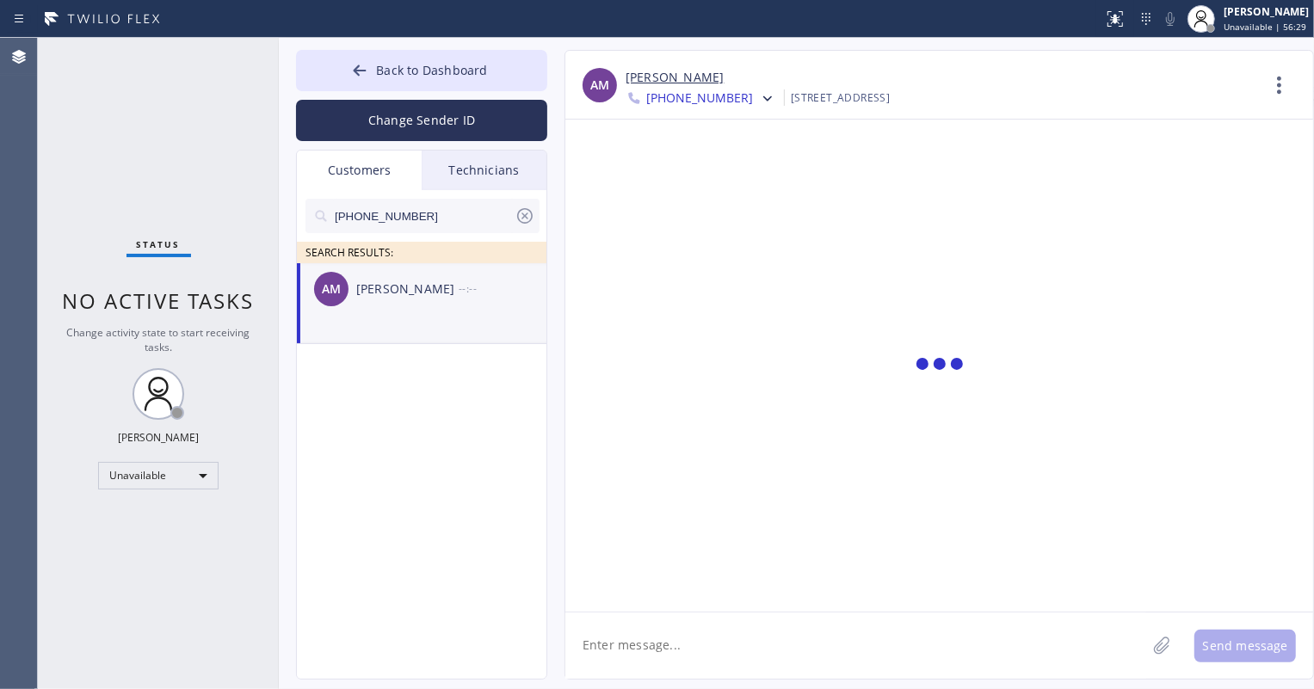
scroll to position [0, 0]
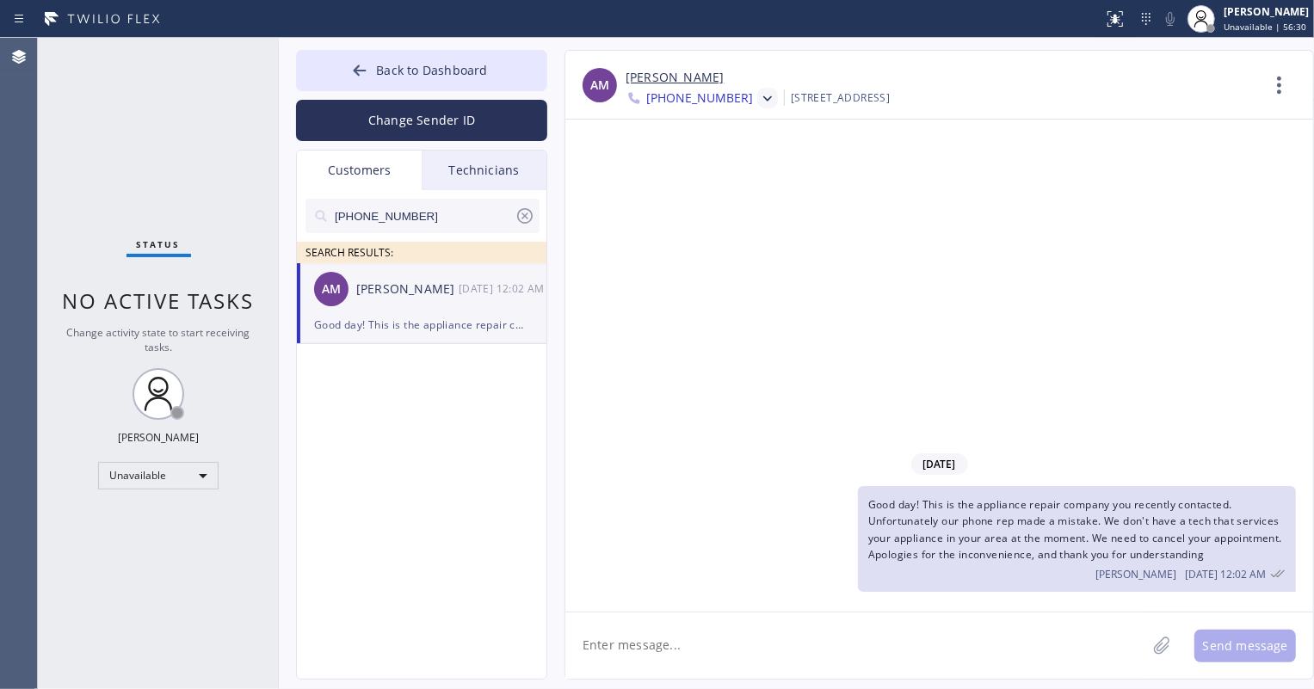
click at [759, 102] on icon at bounding box center [767, 98] width 17 height 17
click at [736, 215] on div "[PHONE_NUMBER]" at bounding box center [725, 217] width 198 height 40
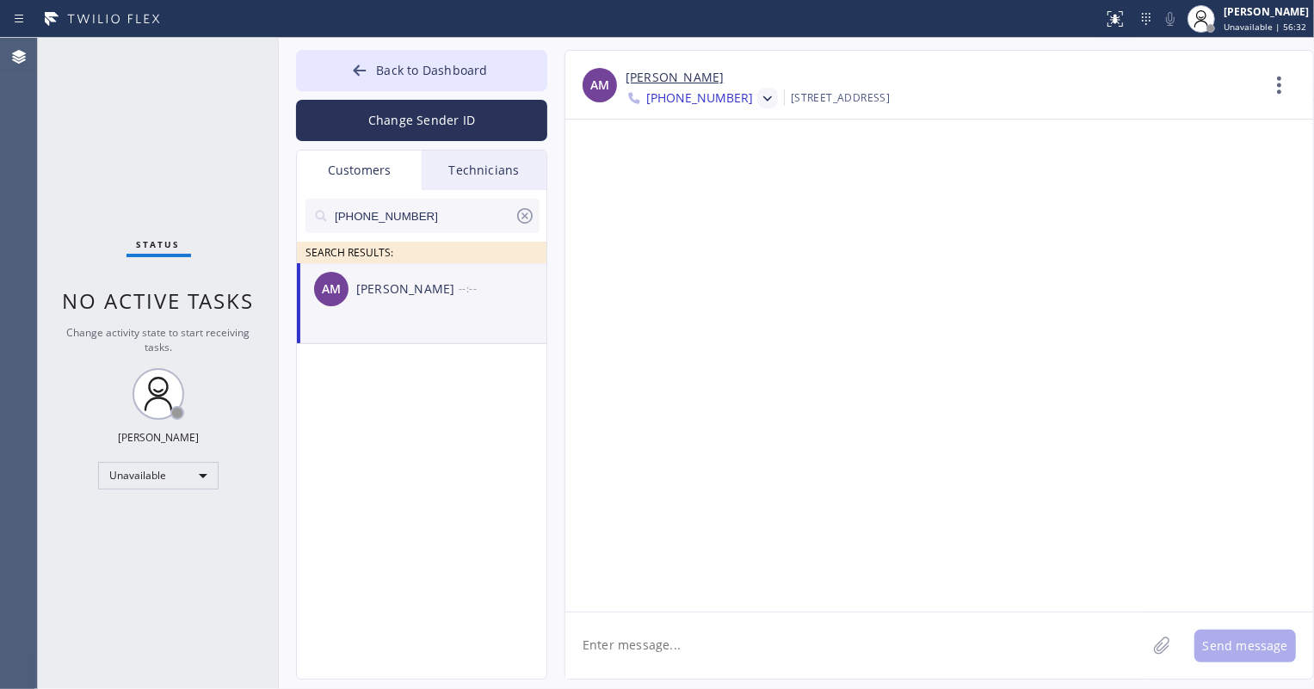
click at [686, 649] on textarea at bounding box center [855, 646] width 581 height 66
paste textarea "Good day! This is the appliance repair company you recently contacted. Unfortun…"
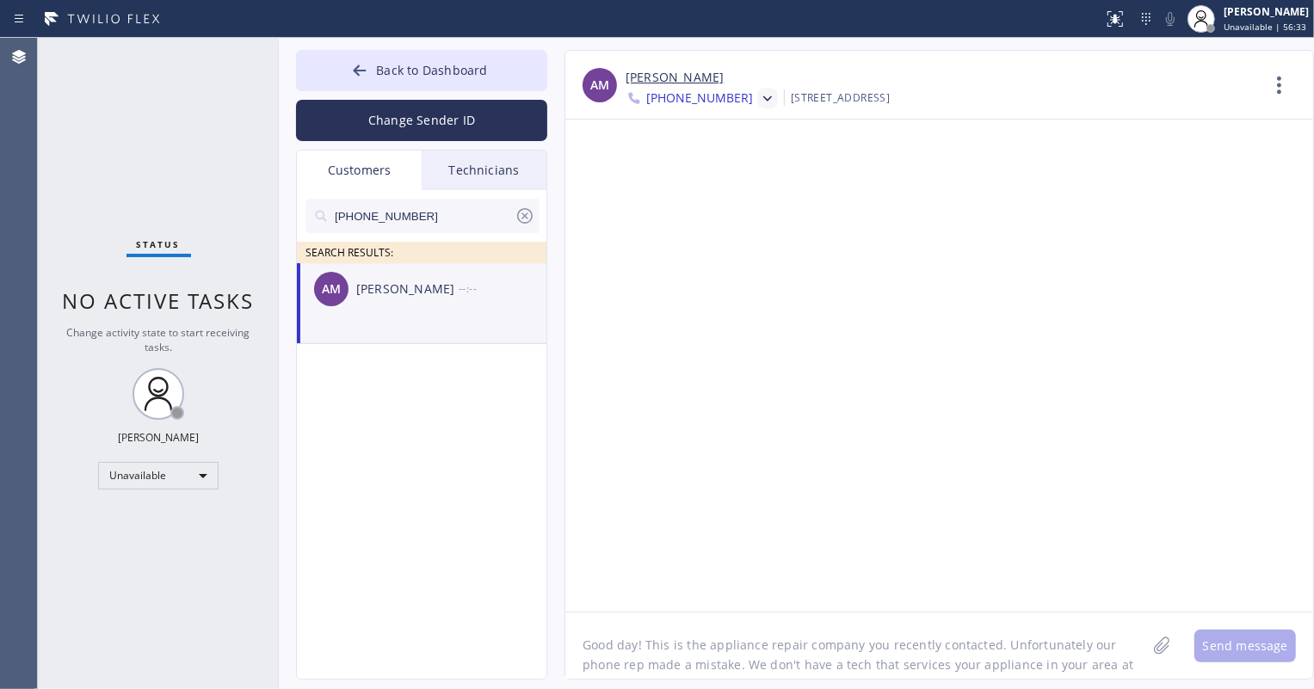
scroll to position [15, 0]
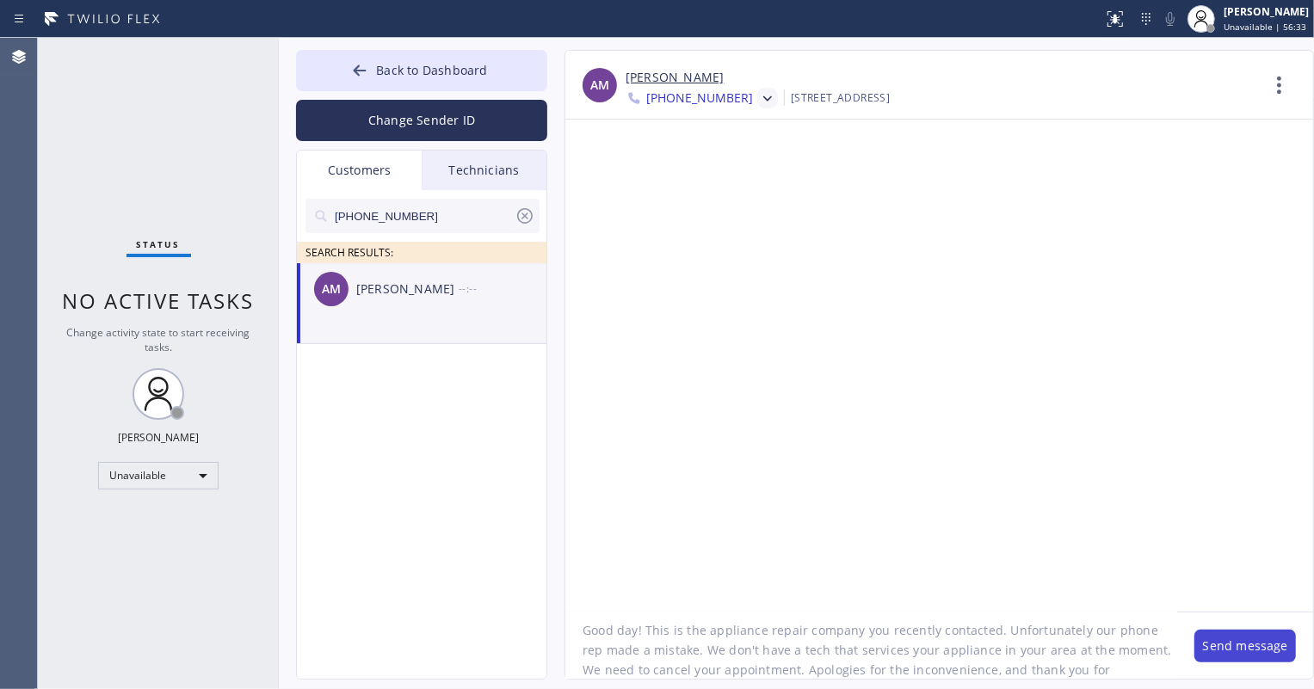
type textarea "Good day! This is the appliance repair company you recently contacted. Unfortun…"
click at [1222, 657] on button "Send message" at bounding box center [1245, 646] width 102 height 33
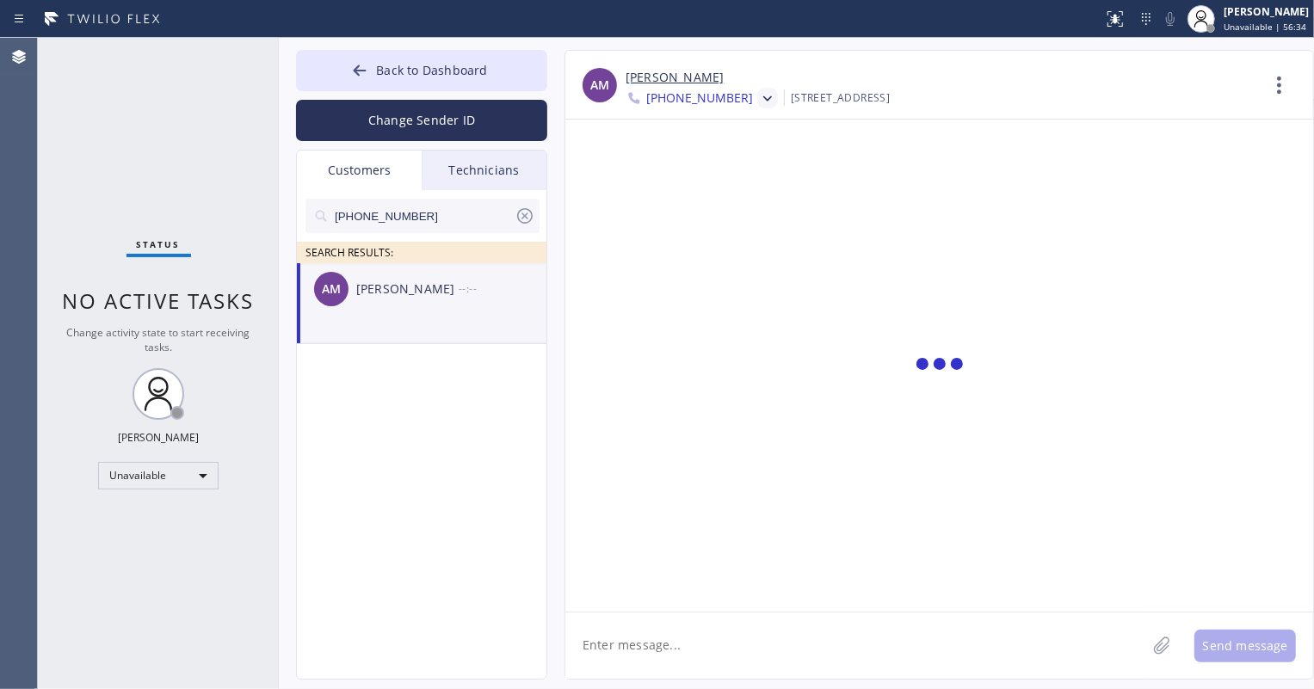
scroll to position [0, 0]
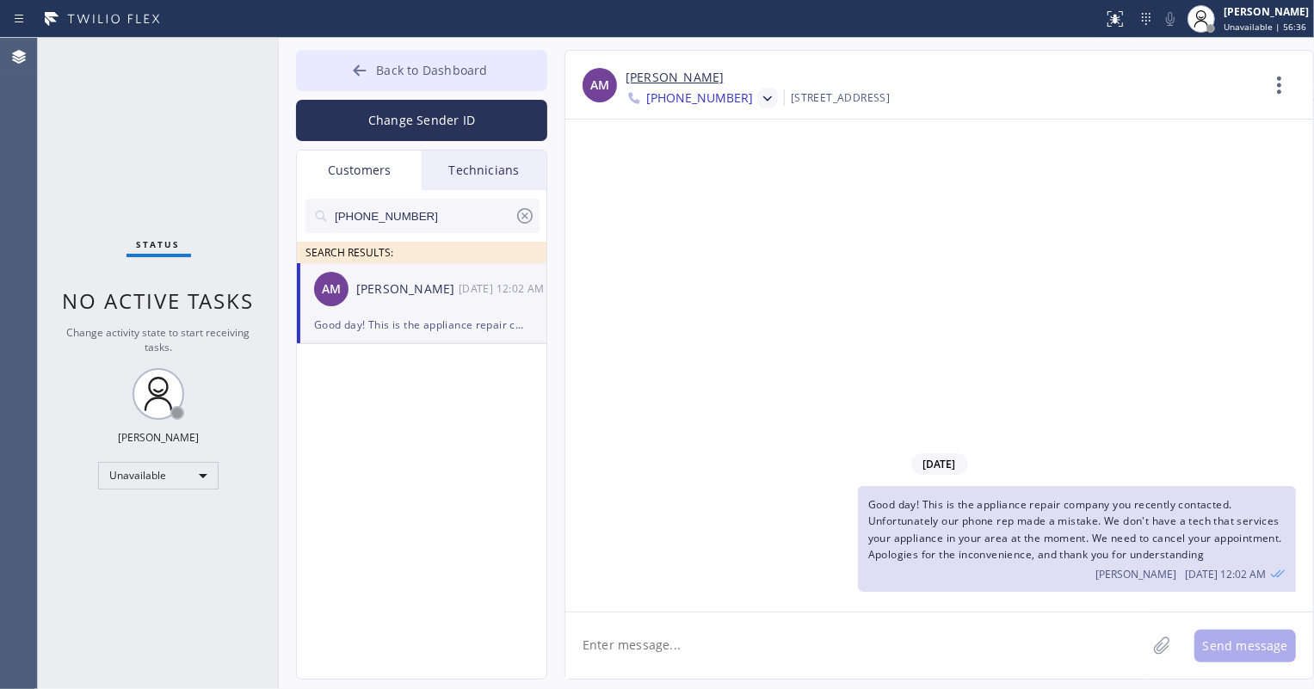
click at [433, 79] on button "Back to Dashboard" at bounding box center [421, 70] width 251 height 41
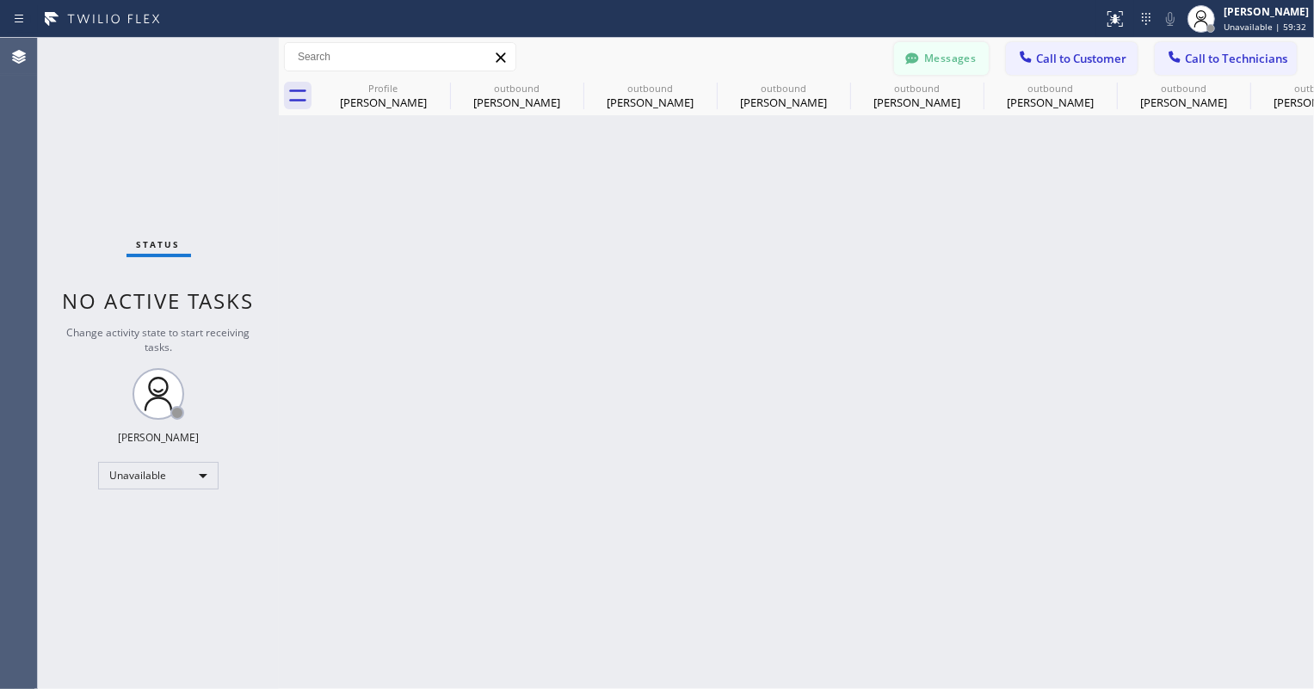
click at [915, 54] on icon at bounding box center [912, 57] width 13 height 11
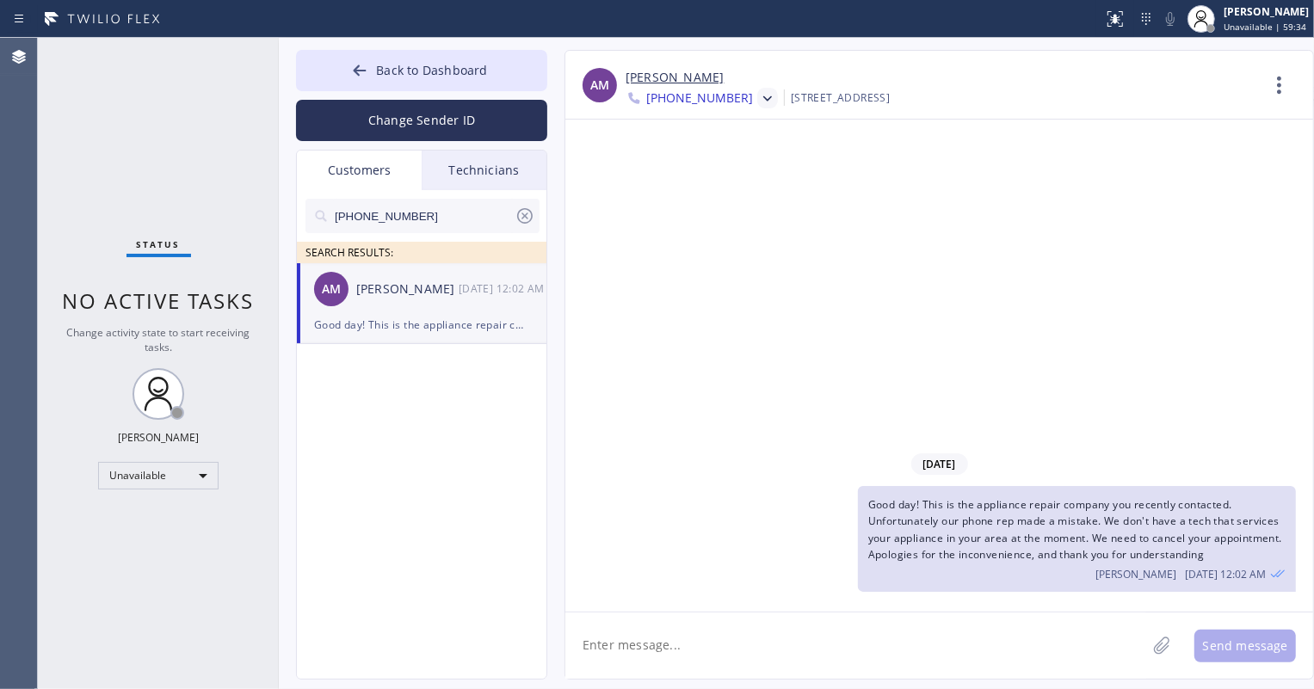
click at [529, 219] on icon at bounding box center [525, 216] width 21 height 21
click at [424, 70] on span "Back to Dashboard" at bounding box center [431, 70] width 111 height 16
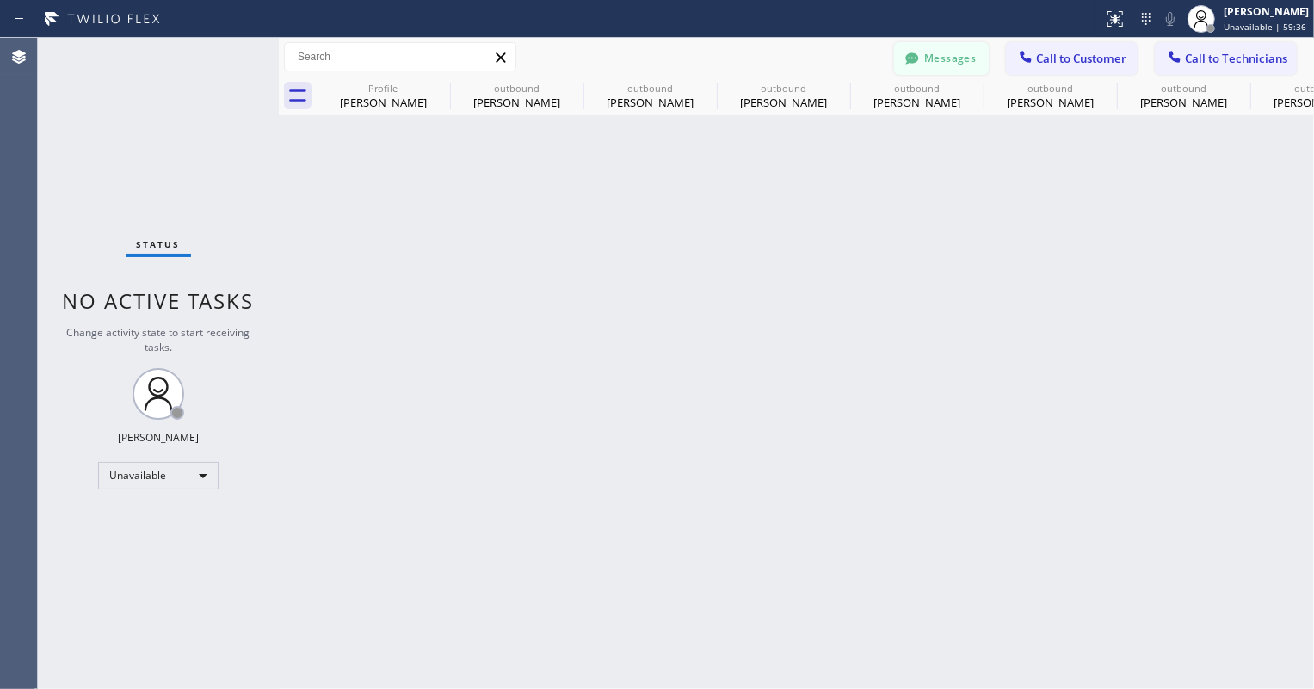
click at [955, 65] on button "Messages" at bounding box center [941, 58] width 95 height 33
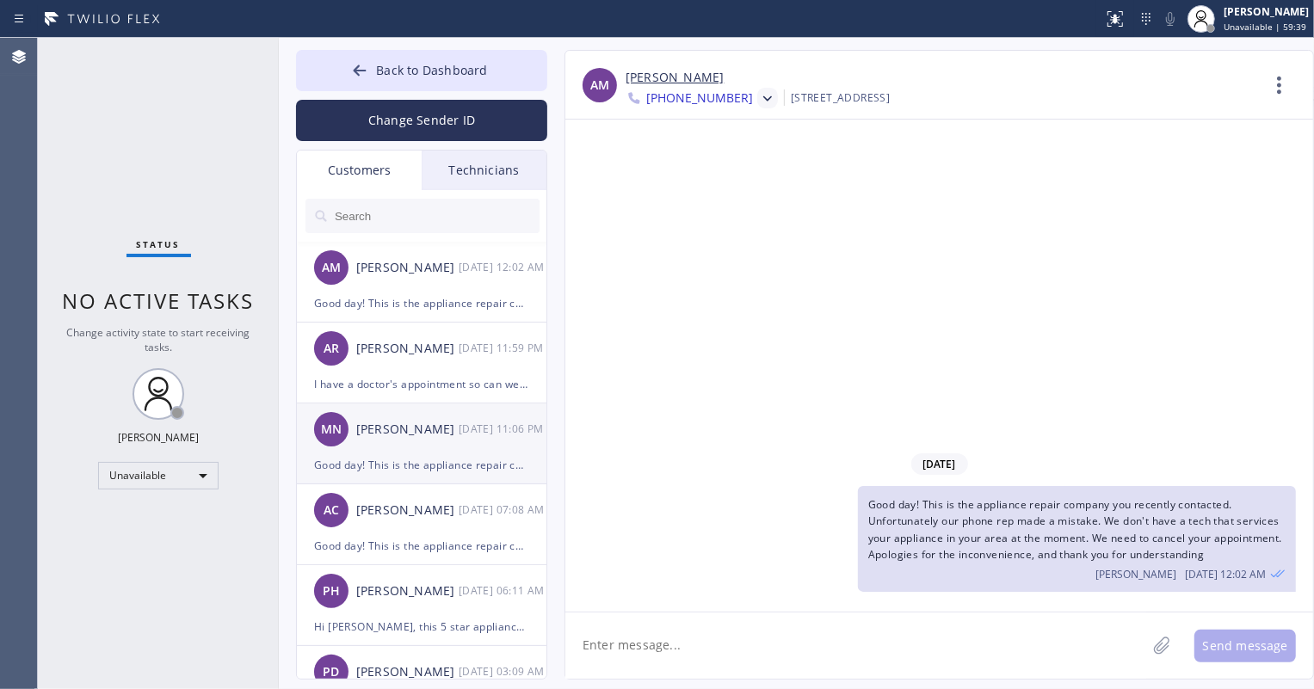
click at [428, 458] on div "Good day! This is the appliance repair company you recently contacted. Unfortun…" at bounding box center [421, 465] width 215 height 20
click at [475, 559] on li "AC [PERSON_NAME] [DATE] 07:08 AM Good day! This is the appliance repair company…" at bounding box center [422, 524] width 251 height 81
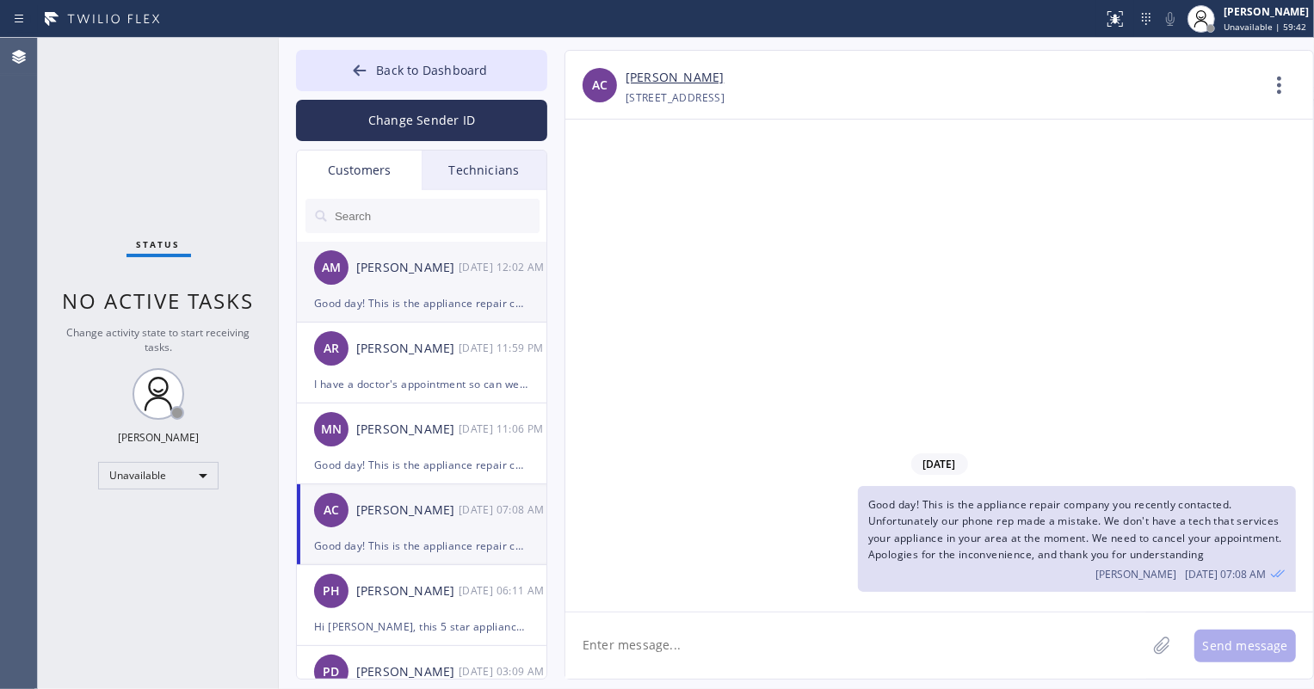
click at [445, 292] on div "AM [PERSON_NAME] [DATE] 12:02 AM" at bounding box center [422, 268] width 251 height 52
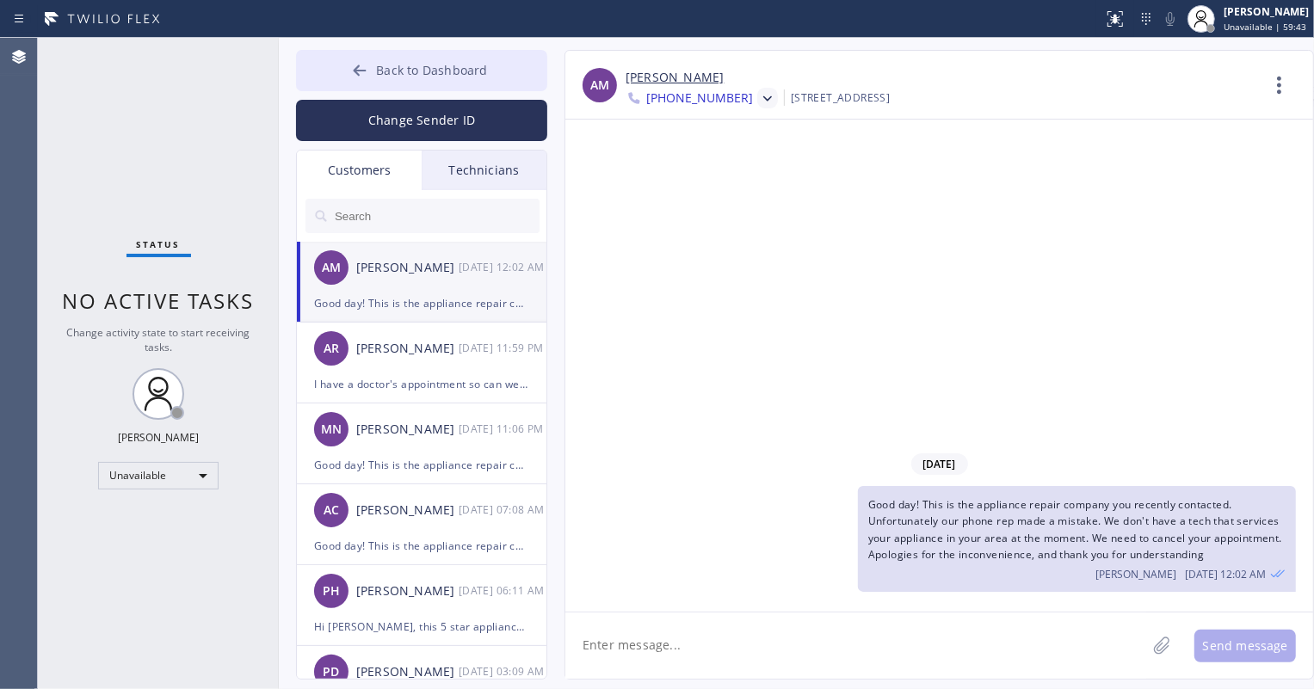
click at [347, 54] on button "Back to Dashboard" at bounding box center [421, 70] width 251 height 41
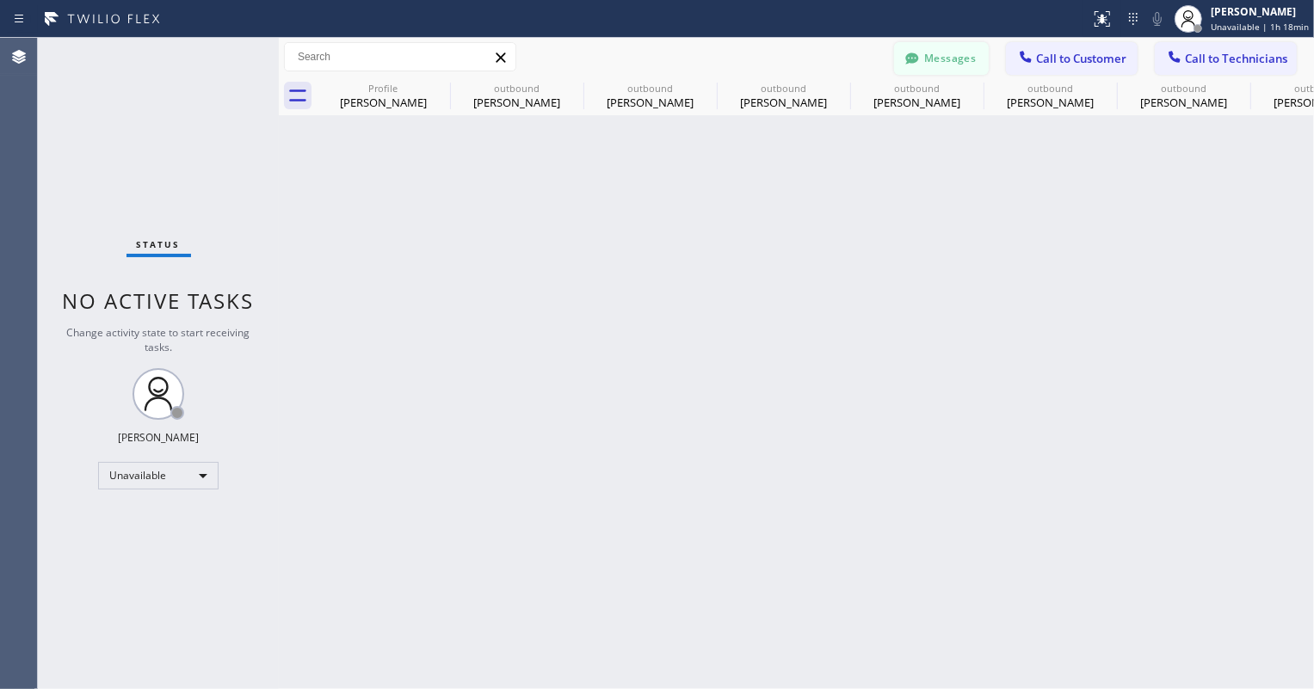
click at [954, 52] on button "Messages" at bounding box center [941, 58] width 95 height 33
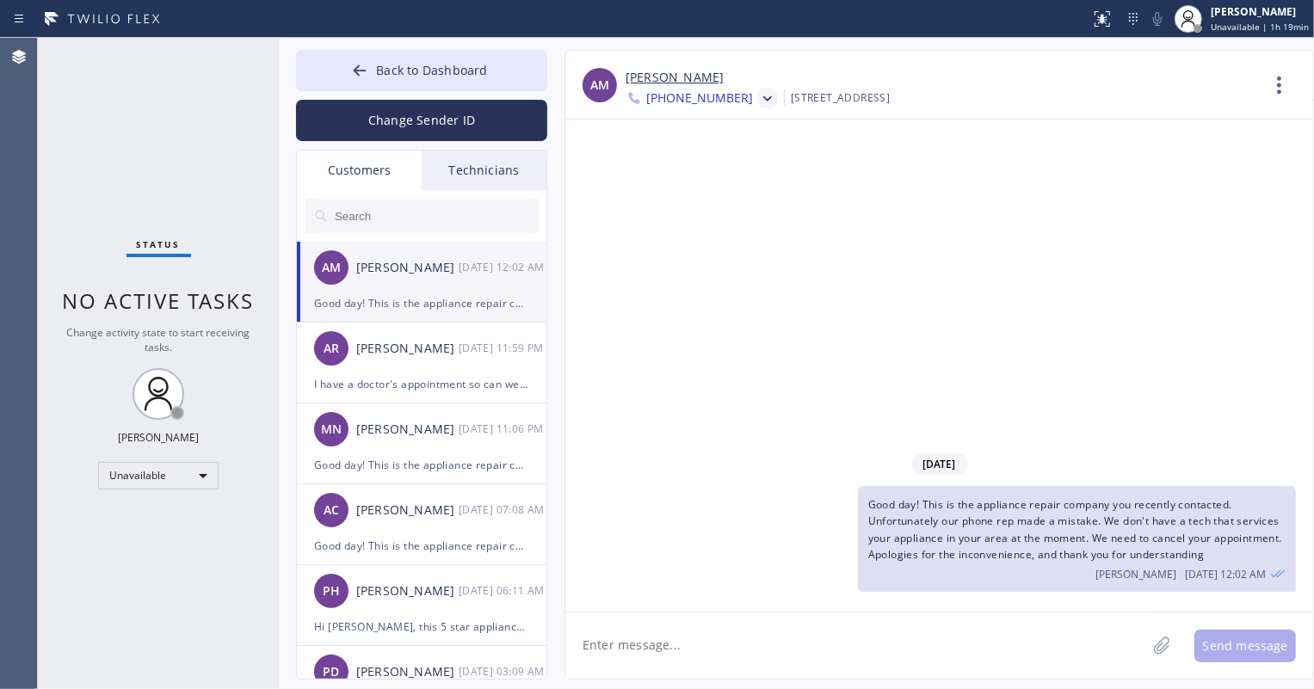
click at [670, 94] on span "[PHONE_NUMBER]" at bounding box center [699, 99] width 107 height 21
click at [696, 214] on div "[PHONE_NUMBER]" at bounding box center [725, 217] width 198 height 40
click at [830, 217] on div "[DATE] Good day! This is the appliance repair company you recently contacted. U…" at bounding box center [939, 366] width 748 height 492
click at [759, 98] on icon at bounding box center [767, 98] width 17 height 17
click at [718, 181] on div "[PHONE_NUMBER]" at bounding box center [725, 177] width 198 height 40
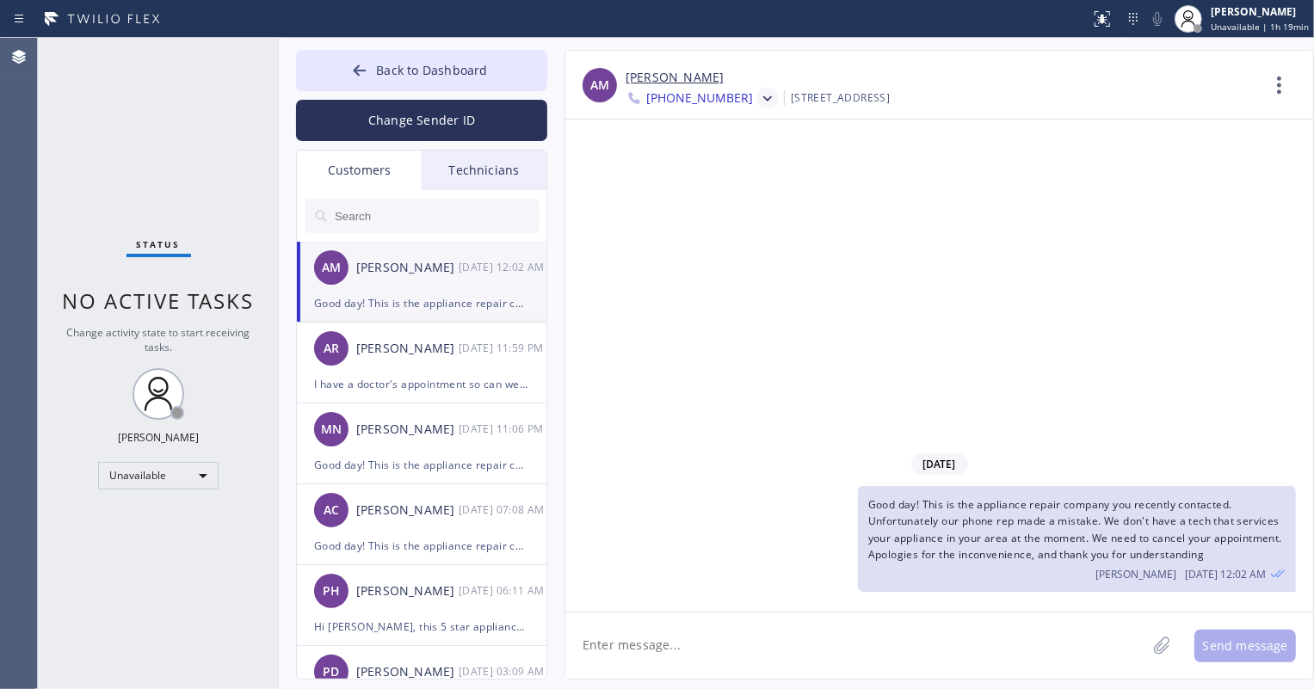
click at [860, 250] on div "[DATE] Good day! This is the appliance repair company you recently contacted. U…" at bounding box center [939, 366] width 748 height 492
click at [416, 69] on span "Back to Dashboard" at bounding box center [431, 70] width 111 height 16
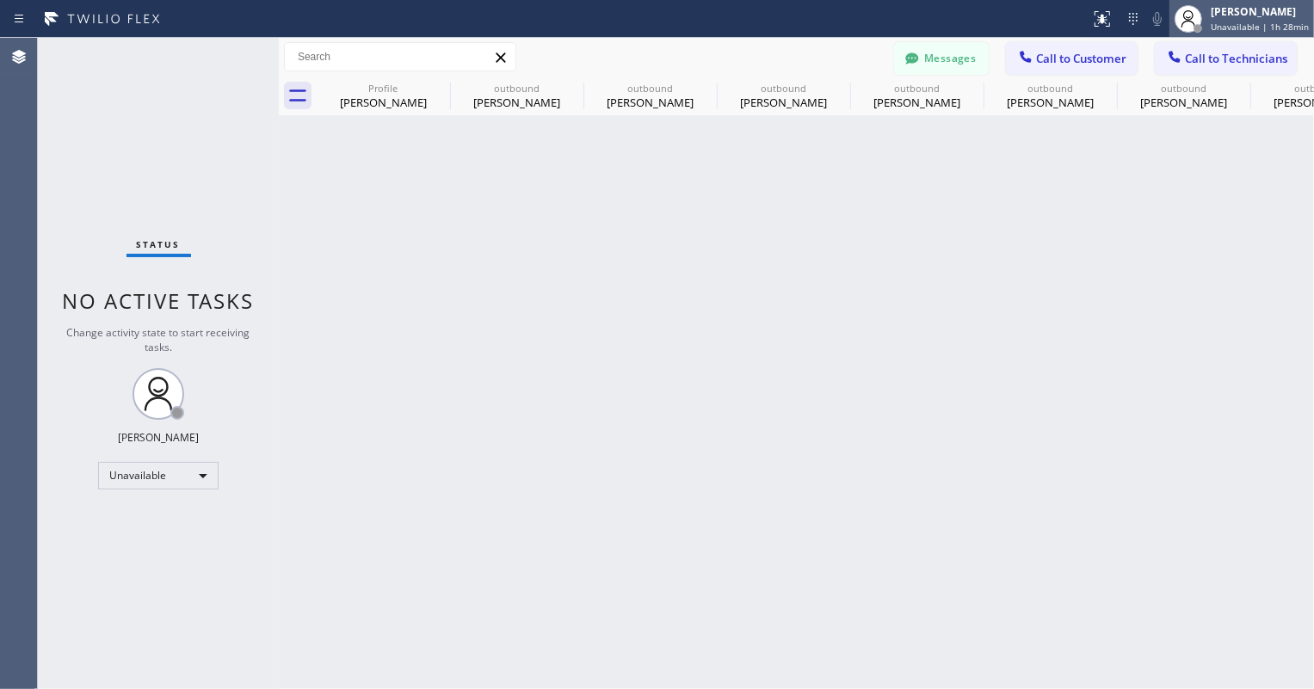
click at [1225, 22] on span "Unavailable | 1h 28min" at bounding box center [1260, 27] width 98 height 12
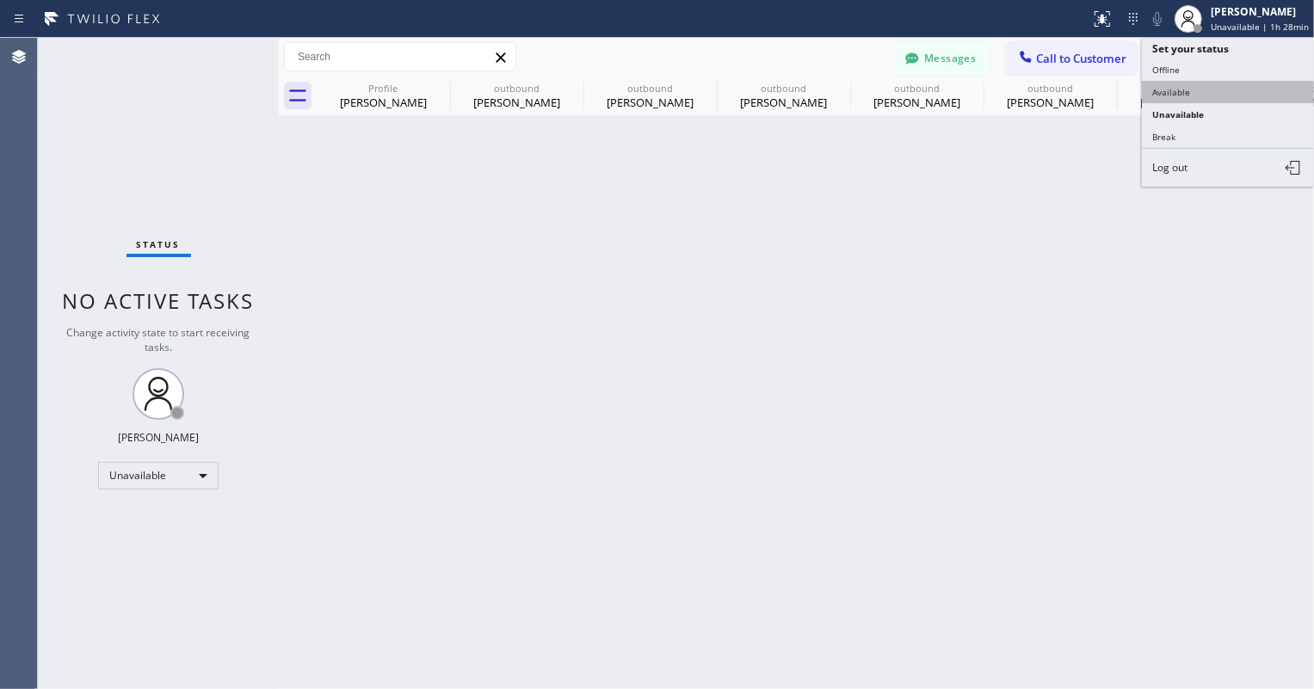
click at [1197, 93] on button "Available" at bounding box center [1228, 92] width 172 height 22
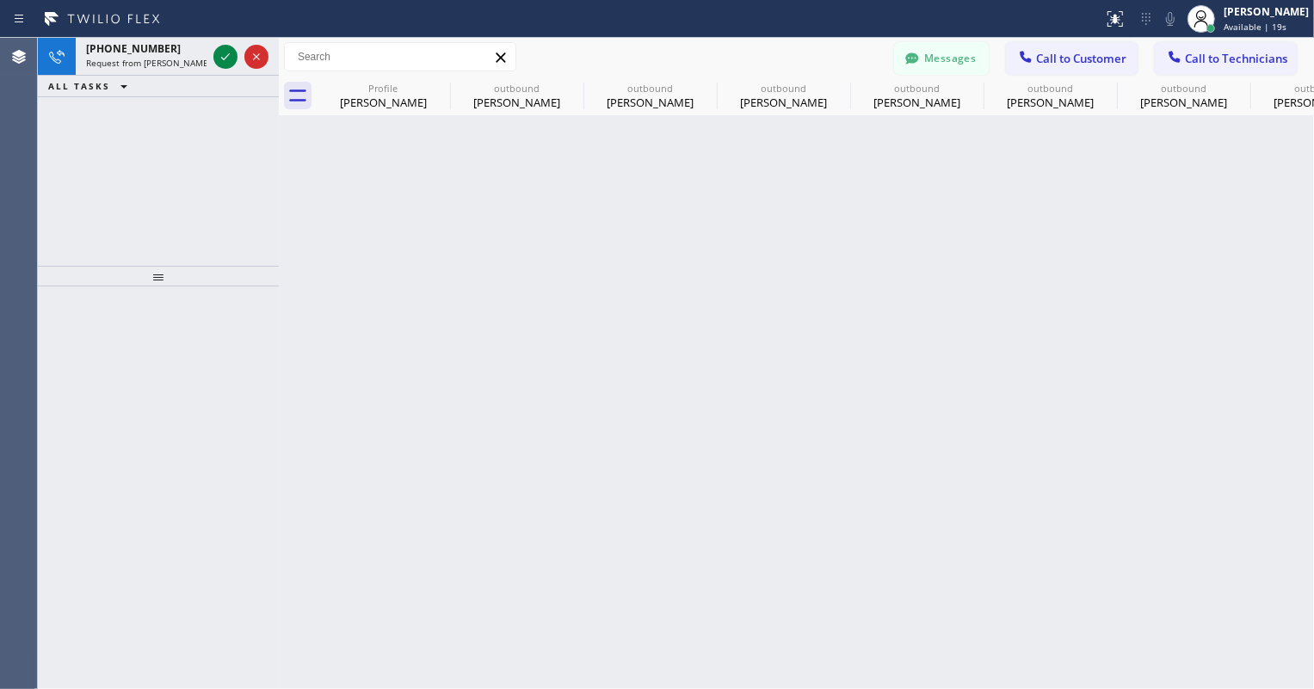
drag, startPoint x: 225, startPoint y: 55, endPoint x: 403, endPoint y: 193, distance: 225.1
click at [225, 55] on icon at bounding box center [225, 56] width 21 height 21
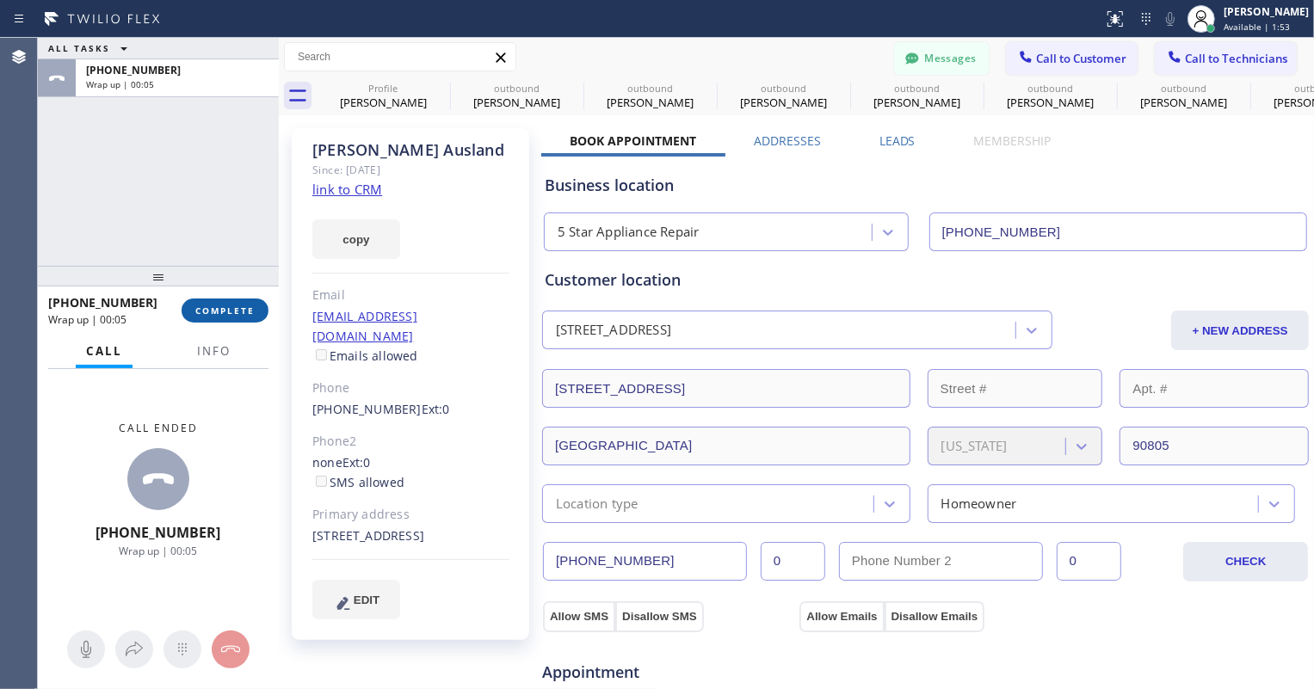
click at [236, 314] on span "COMPLETE" at bounding box center [224, 311] width 59 height 12
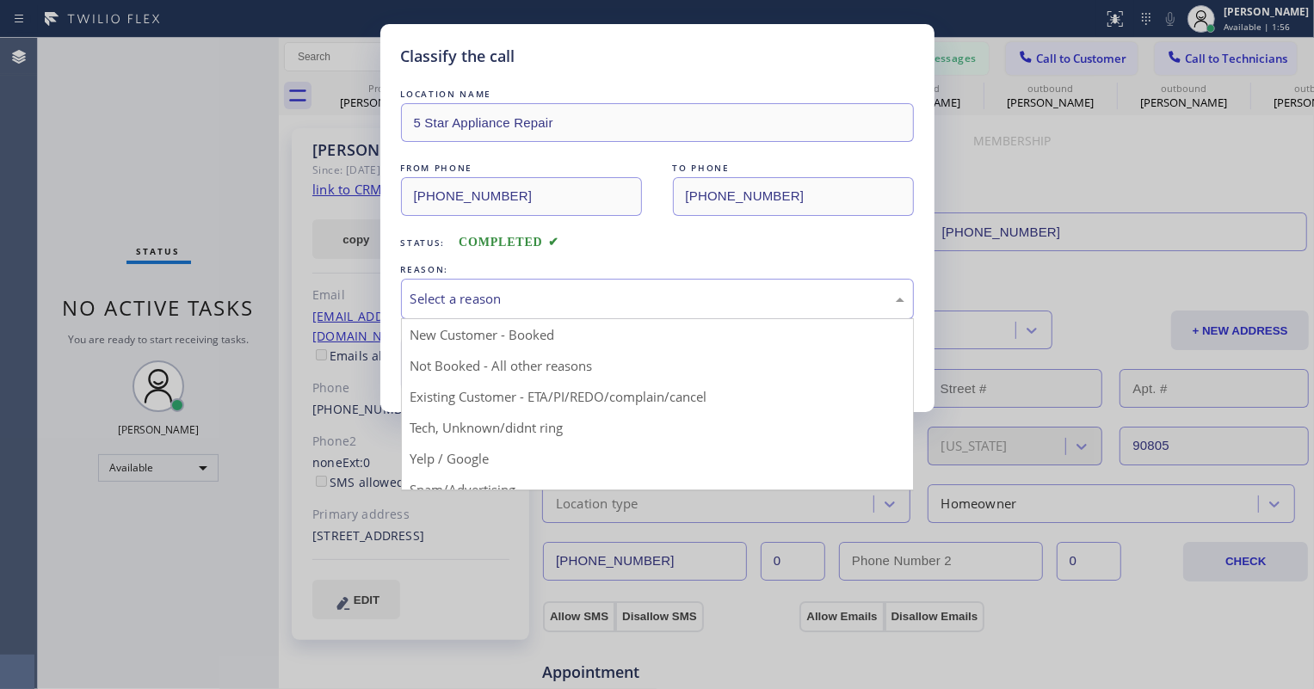
click at [481, 306] on div "Select a reason" at bounding box center [657, 299] width 494 height 20
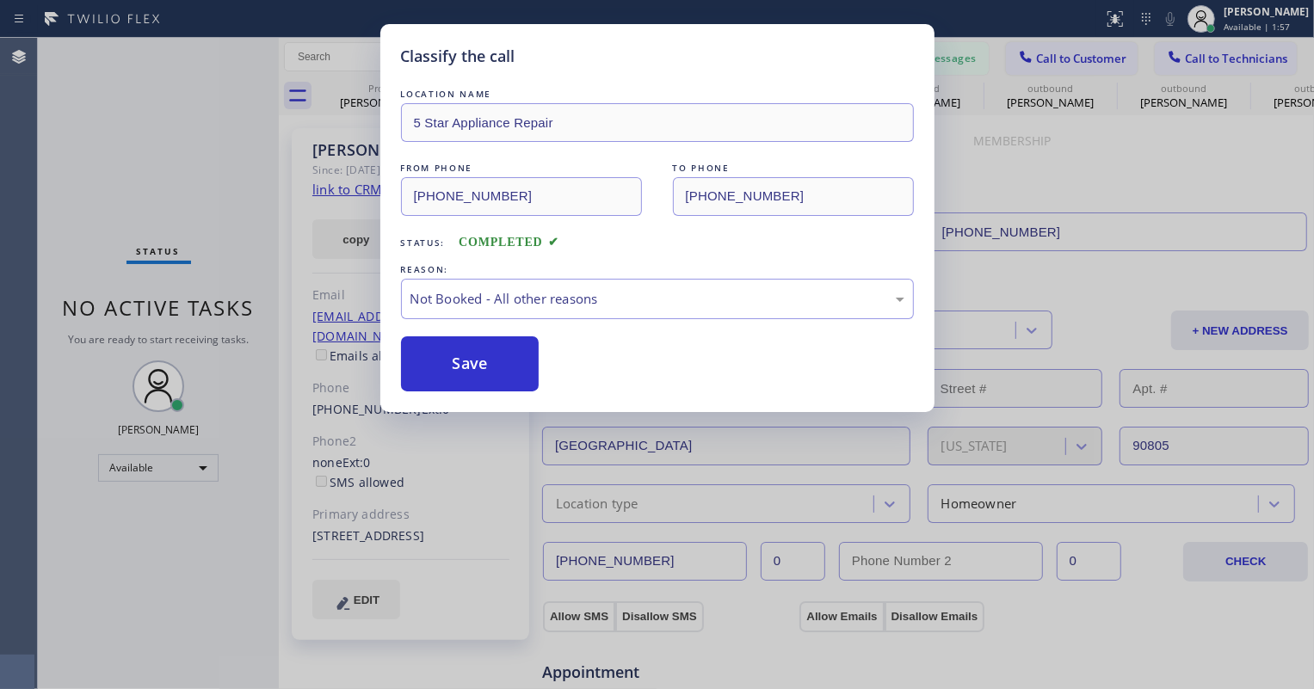
click at [441, 356] on button "Save" at bounding box center [470, 363] width 139 height 55
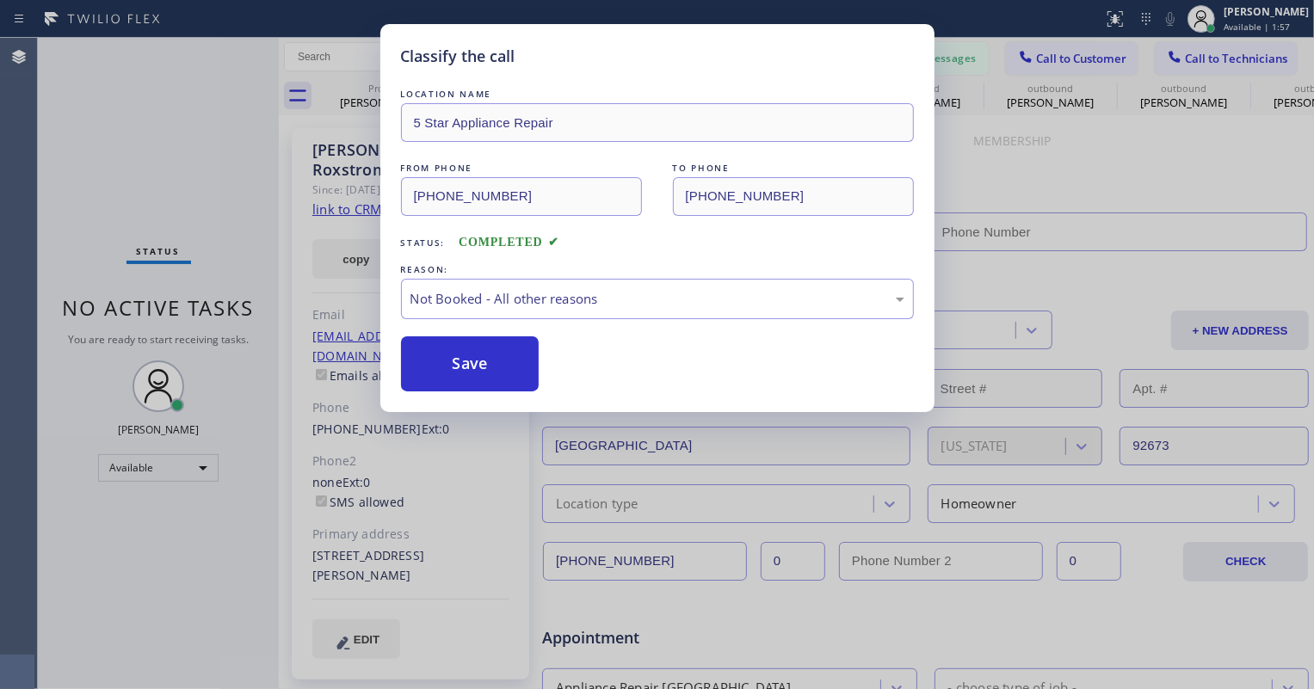
type input "[PHONE_NUMBER]"
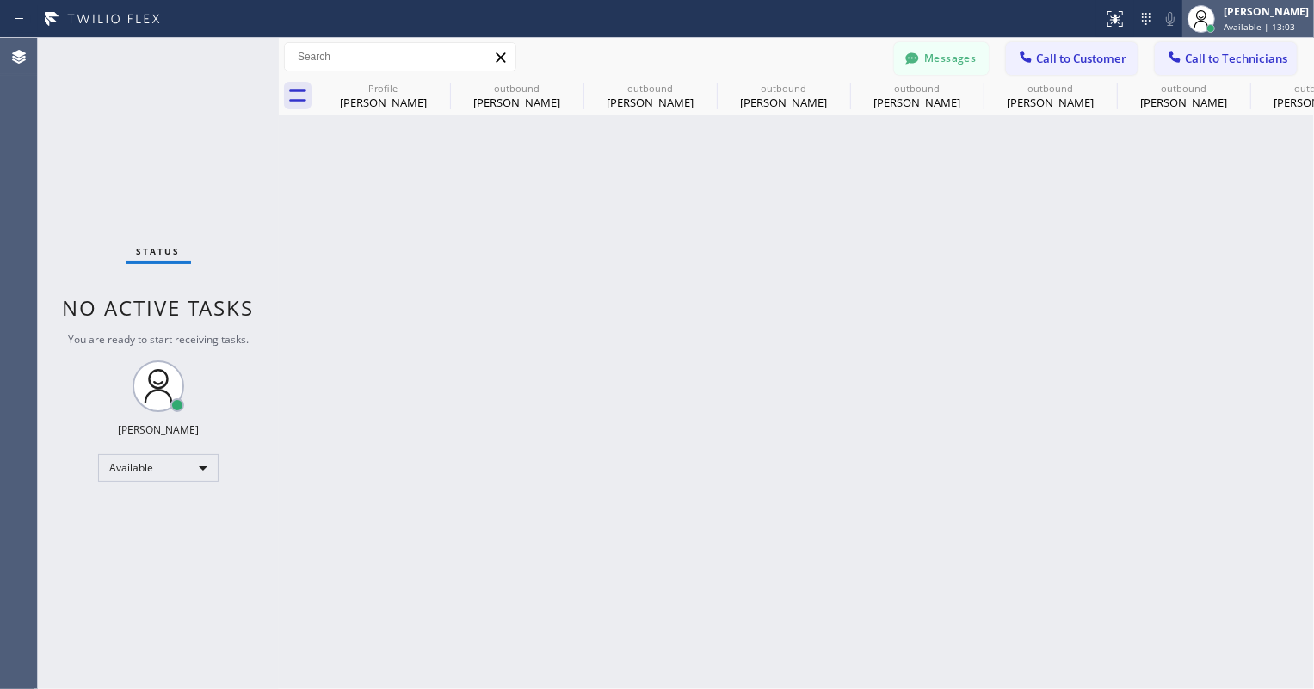
click at [1259, 24] on span "Available | 13:03" at bounding box center [1258, 27] width 71 height 12
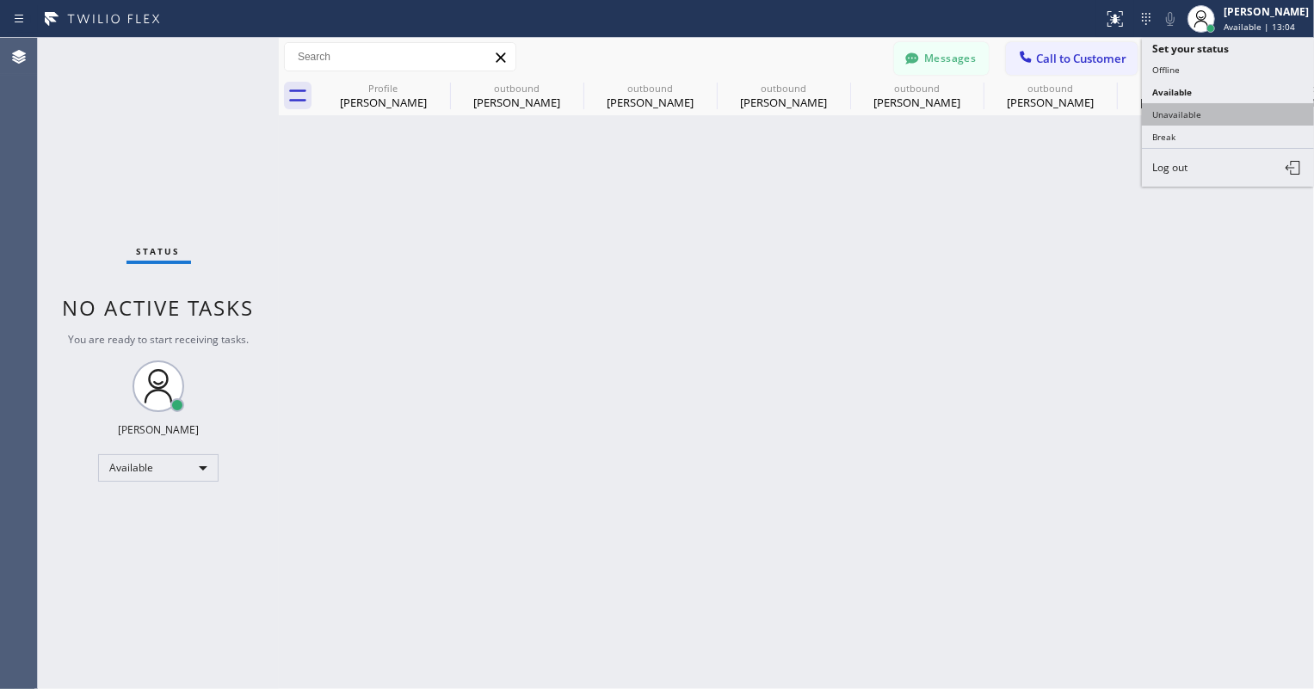
click at [1212, 103] on button "Unavailable" at bounding box center [1228, 114] width 172 height 22
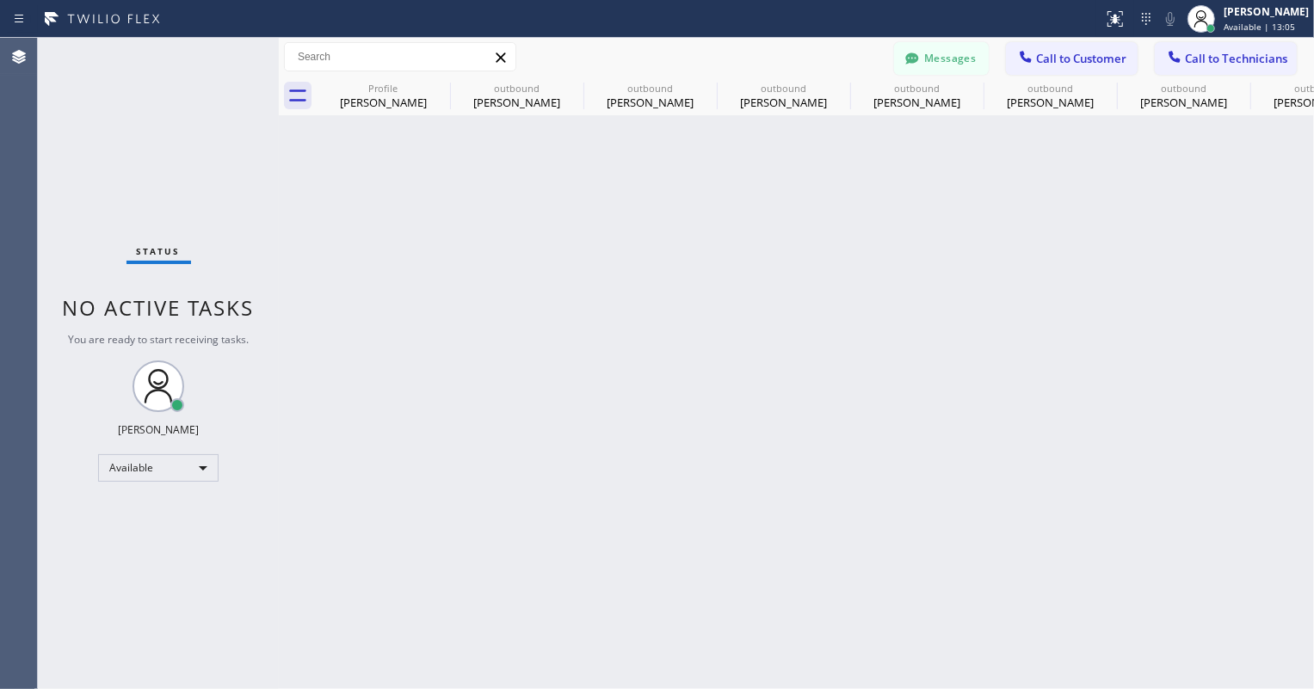
click at [1092, 392] on div "Back to Dashboard Change Sender ID Customers Technicians AM [PERSON_NAME] [DATE…" at bounding box center [796, 363] width 1035 height 651
click at [1032, 62] on icon at bounding box center [1025, 56] width 17 height 17
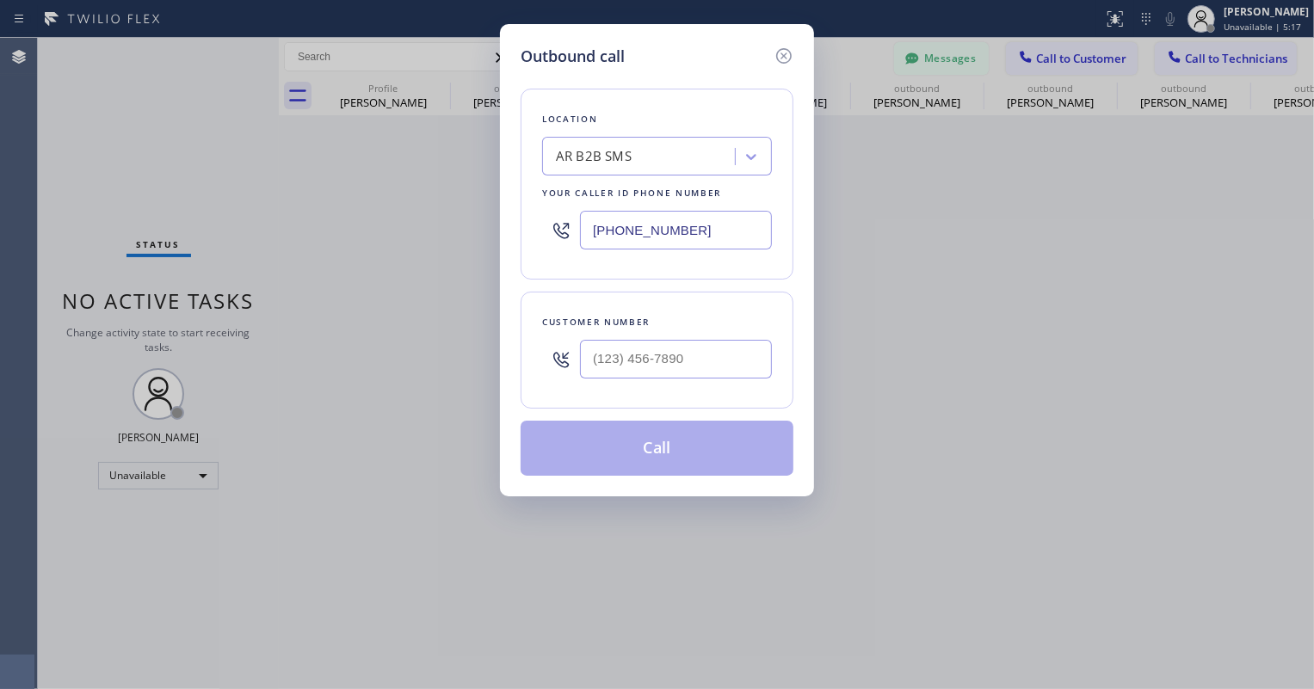
click at [663, 231] on input "[PHONE_NUMBER]" at bounding box center [676, 230] width 192 height 39
paste input "text"
type input "[PHONE_NUMBER]"
click at [632, 366] on input "(___) ___-____" at bounding box center [676, 359] width 192 height 39
paste input "310) 938-2620"
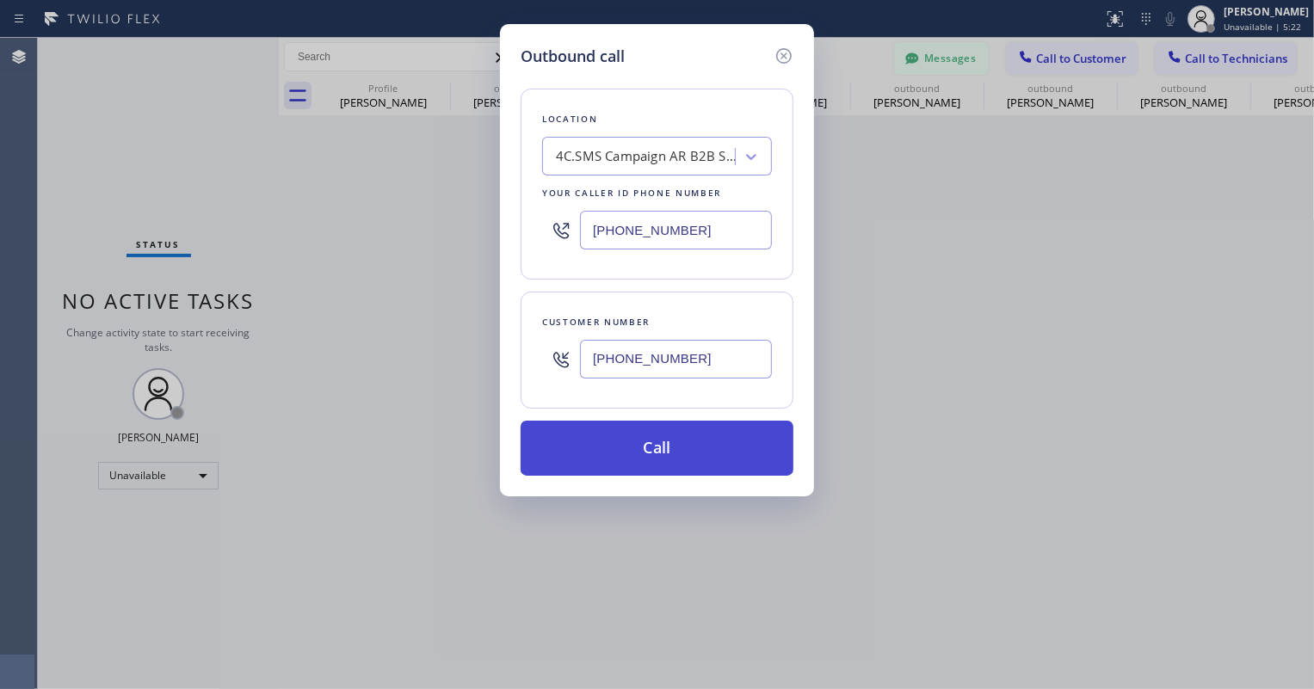
type input "[PHONE_NUMBER]"
click at [642, 444] on button "Call" at bounding box center [657, 448] width 273 height 55
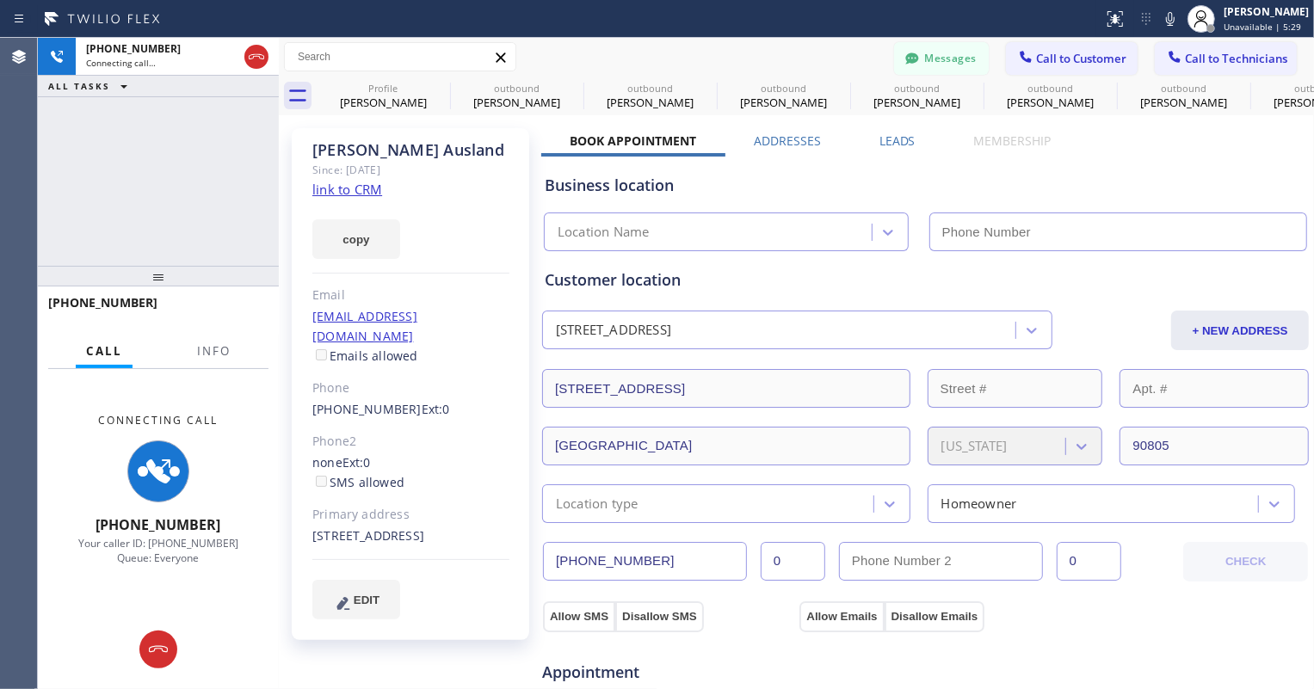
type input "[PHONE_NUMBER]"
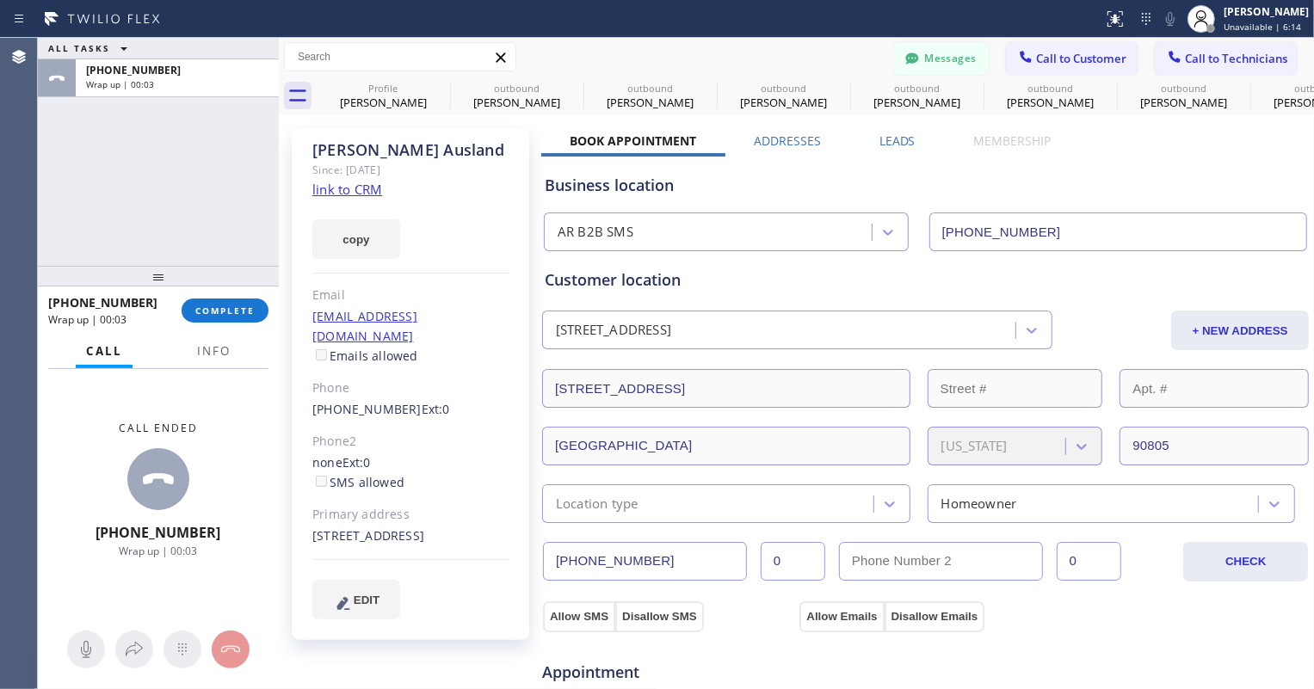
click at [241, 294] on div "[PHONE_NUMBER] Wrap up | 00:03 COMPLETE" at bounding box center [158, 310] width 220 height 45
click at [229, 315] on span "COMPLETE" at bounding box center [224, 311] width 59 height 12
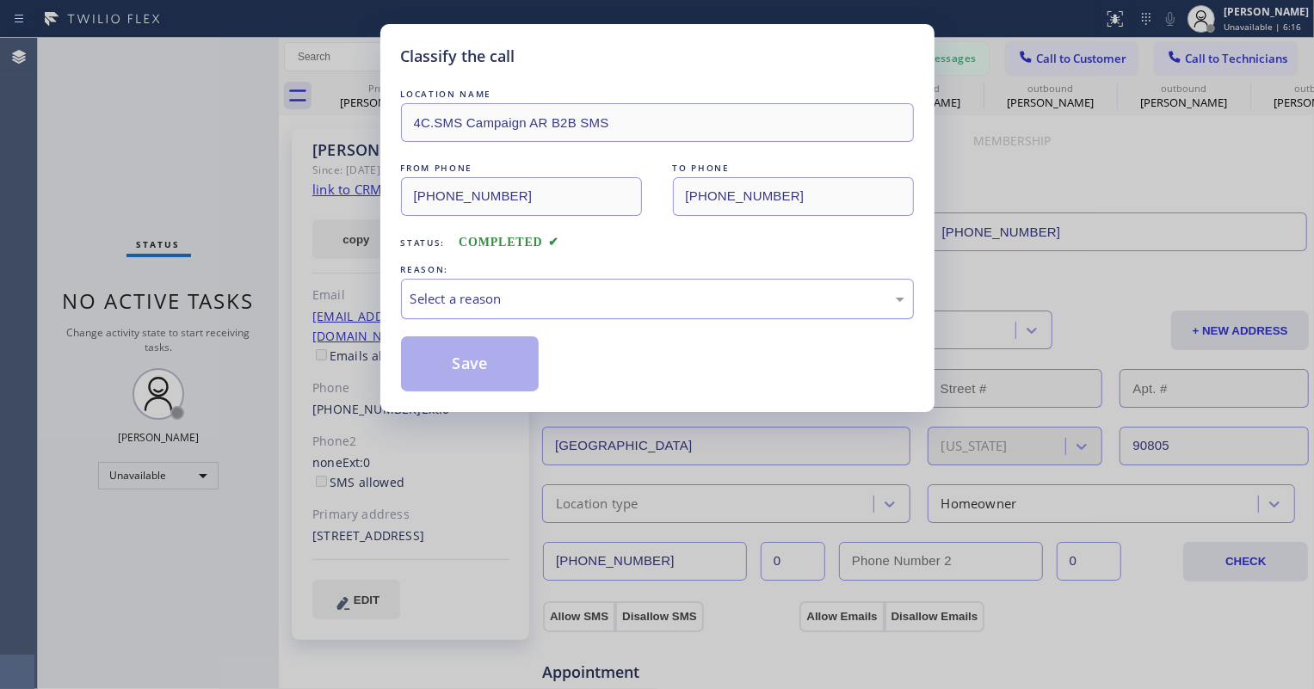
click at [531, 311] on div "Select a reason" at bounding box center [657, 299] width 513 height 40
drag, startPoint x: 488, startPoint y: 351, endPoint x: 594, endPoint y: 330, distance: 107.8
click at [490, 351] on button "Save" at bounding box center [470, 363] width 139 height 55
